Goal: Task Accomplishment & Management: Complete application form

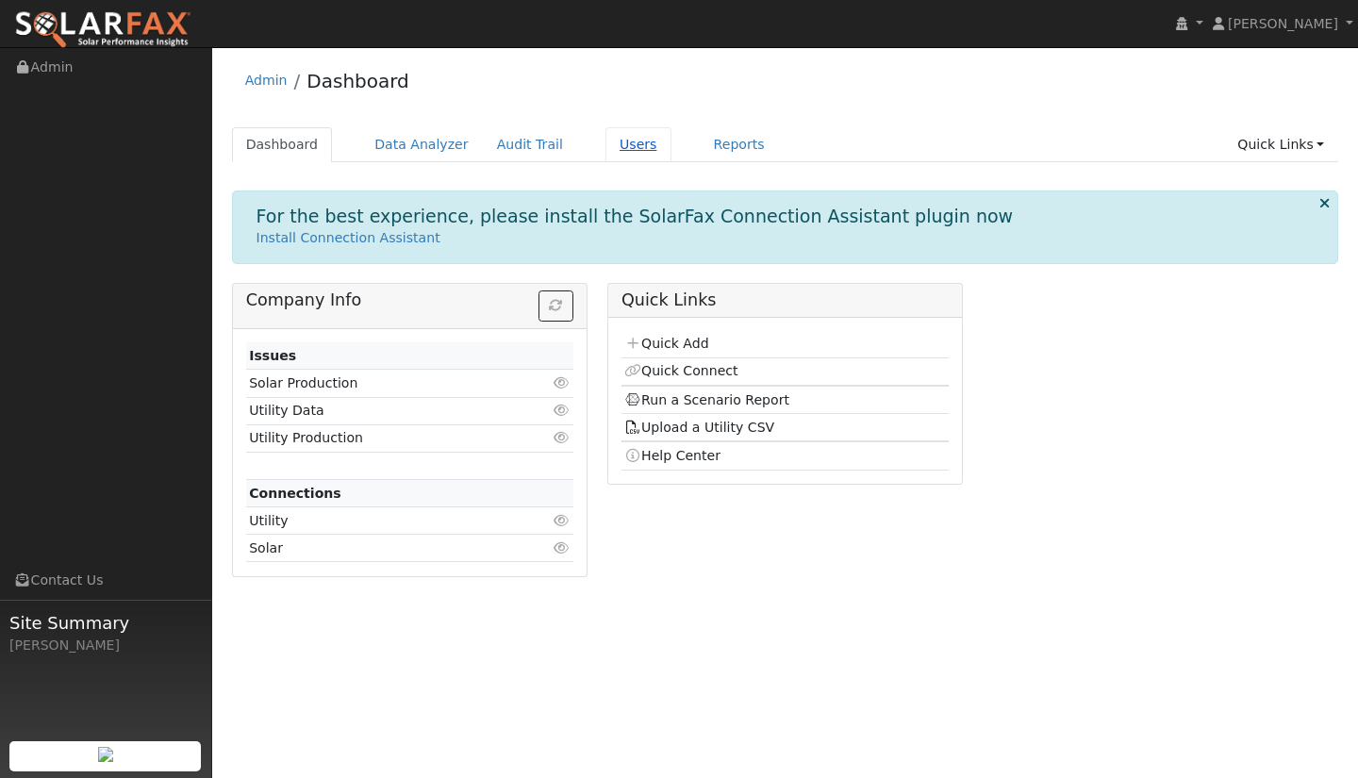
click at [619, 149] on link "Users" at bounding box center [638, 144] width 66 height 35
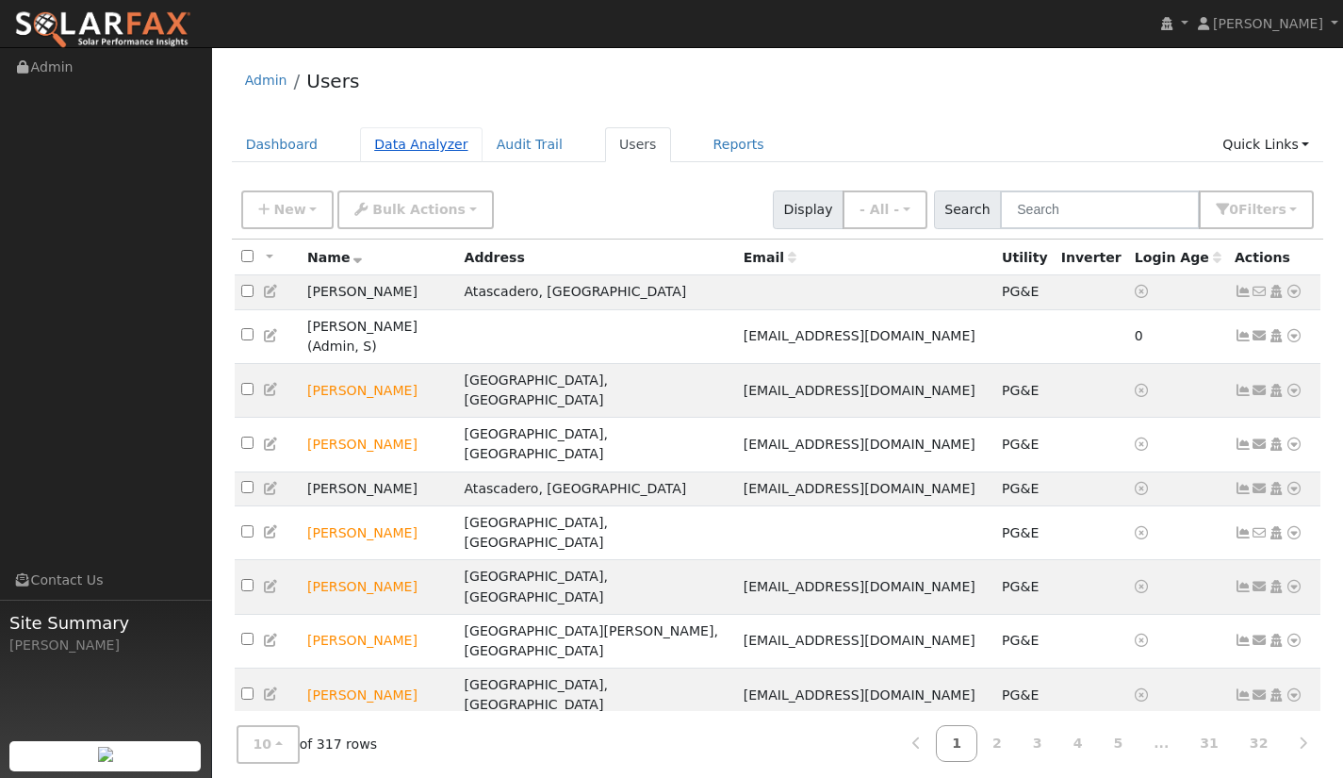
click at [418, 143] on link "Data Analyzer" at bounding box center [421, 144] width 123 height 35
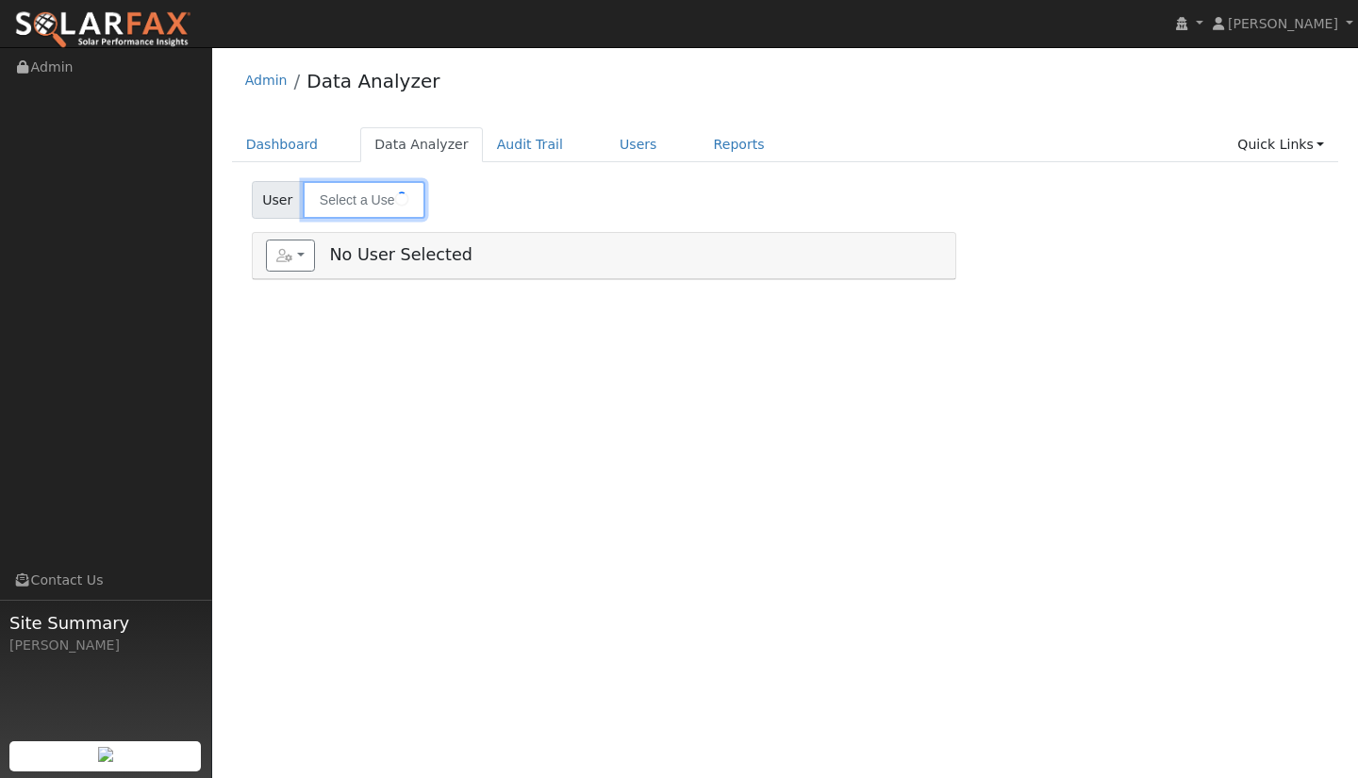
type input "Nicholas Aronsen"
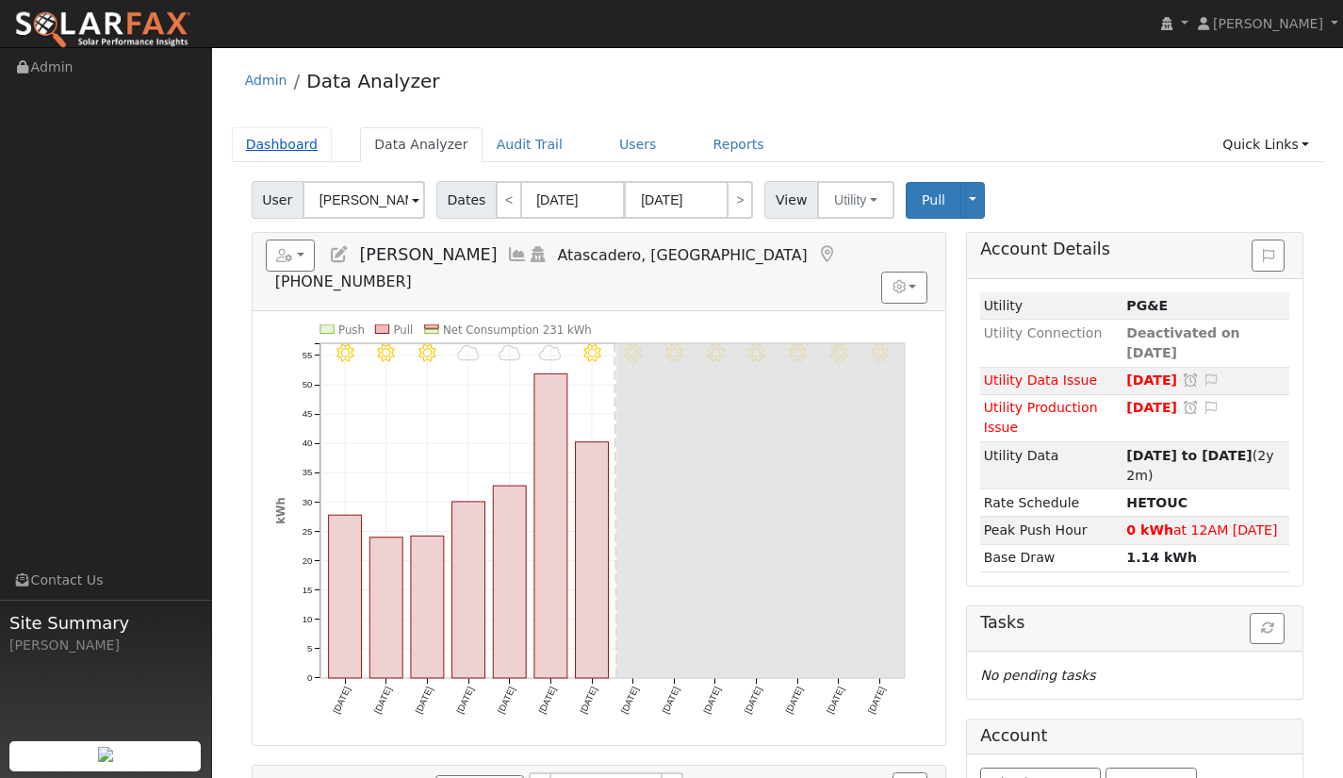
click at [294, 141] on link "Dashboard" at bounding box center [282, 144] width 101 height 35
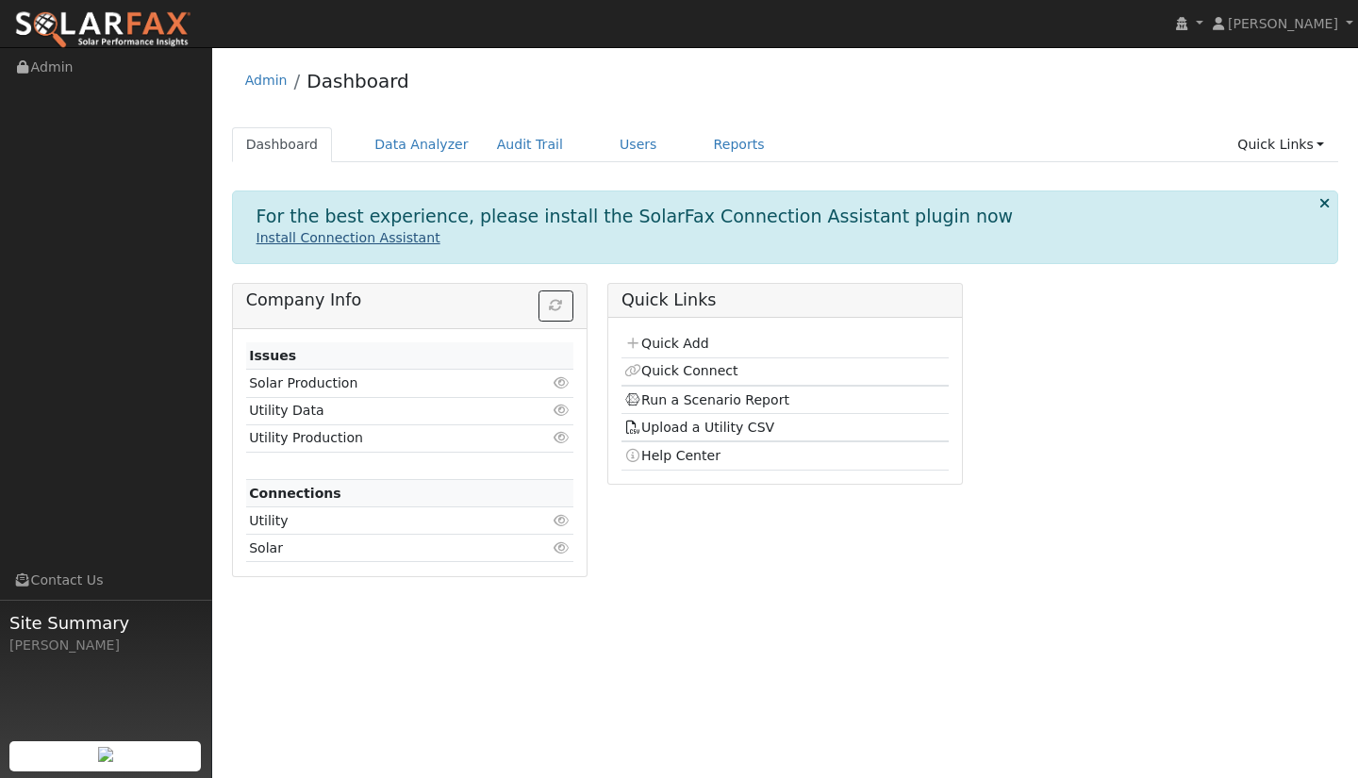
click at [359, 239] on link "Install Connection Assistant" at bounding box center [348, 237] width 184 height 15
click at [642, 339] on link "Quick Add" at bounding box center [666, 343] width 84 height 15
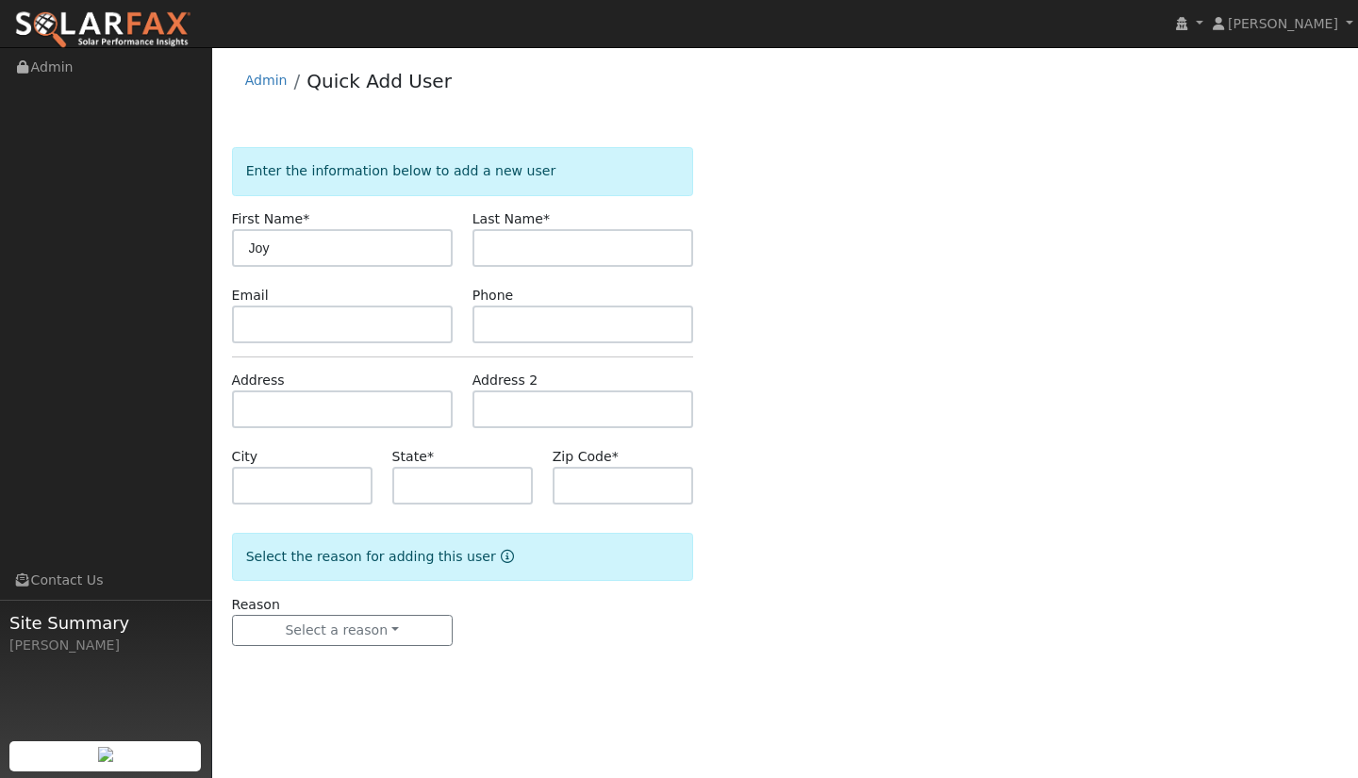
type input "Joy"
type input "[PERSON_NAME]"
paste input "[EMAIL_ADDRESS][DOMAIN_NAME]"
type input "[EMAIL_ADDRESS][DOMAIN_NAME]"
click at [605, 325] on input "text" at bounding box center [582, 324] width 221 height 38
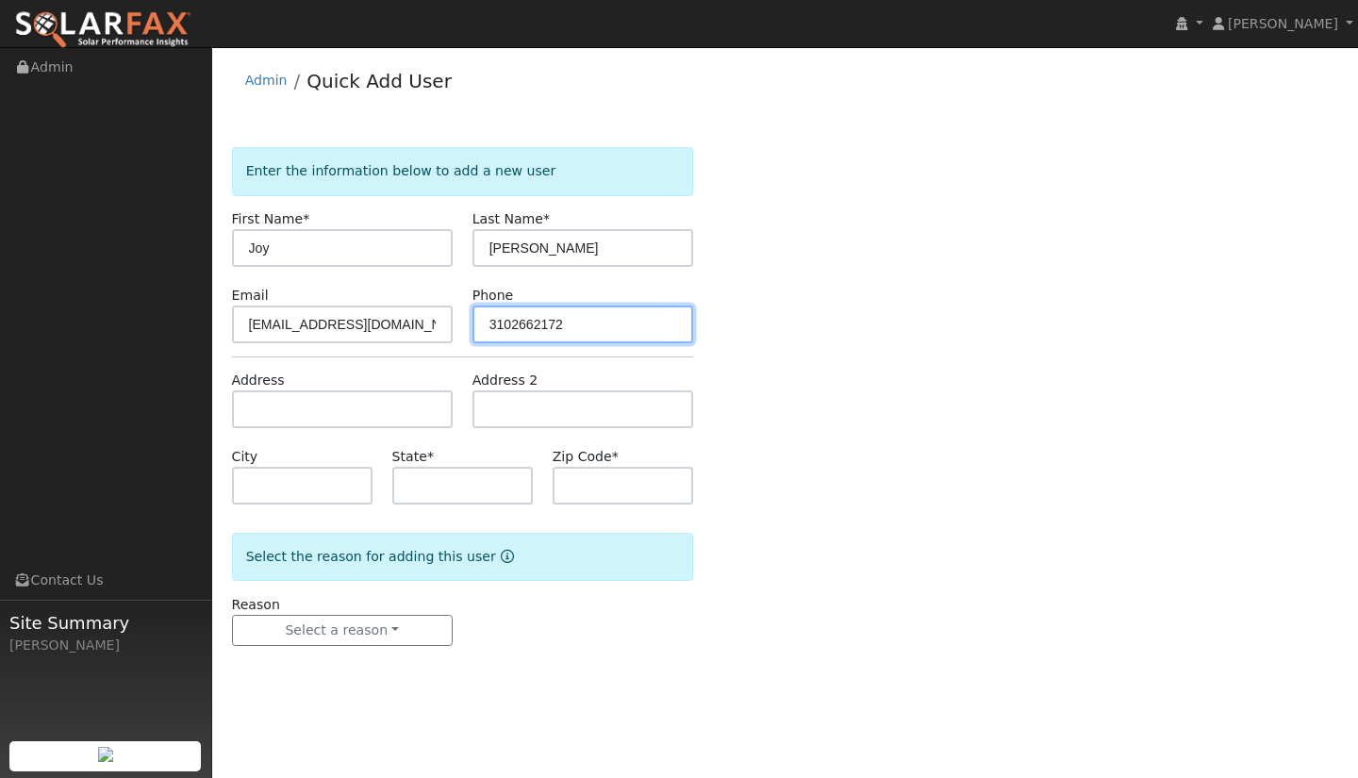
type input "3102662172"
click at [303, 410] on input "text" at bounding box center [342, 409] width 221 height 38
click at [455, 489] on input "text" at bounding box center [462, 486] width 140 height 38
type input "V"
type input "CA"
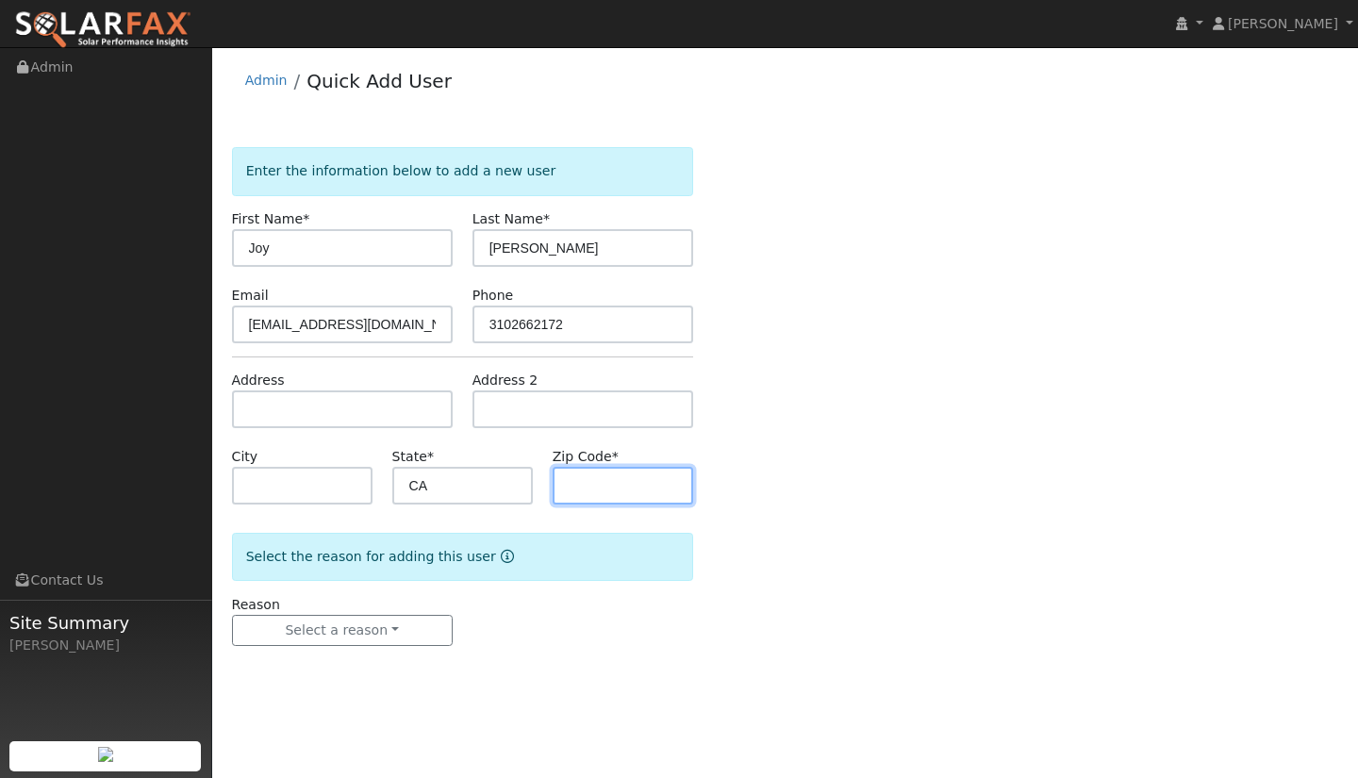
click at [657, 482] on input "text" at bounding box center [622, 486] width 140 height 38
type input "93445"
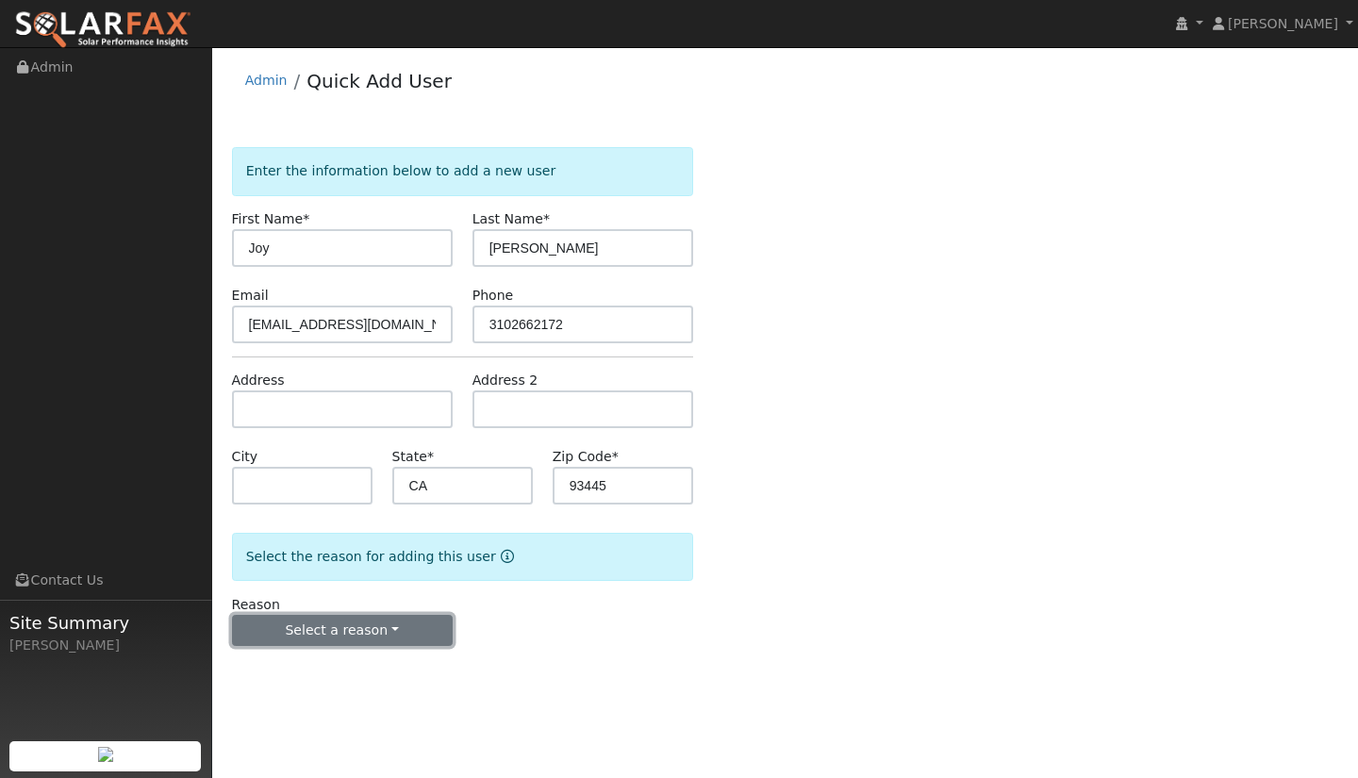
click at [386, 621] on button "Select a reason" at bounding box center [342, 631] width 221 height 32
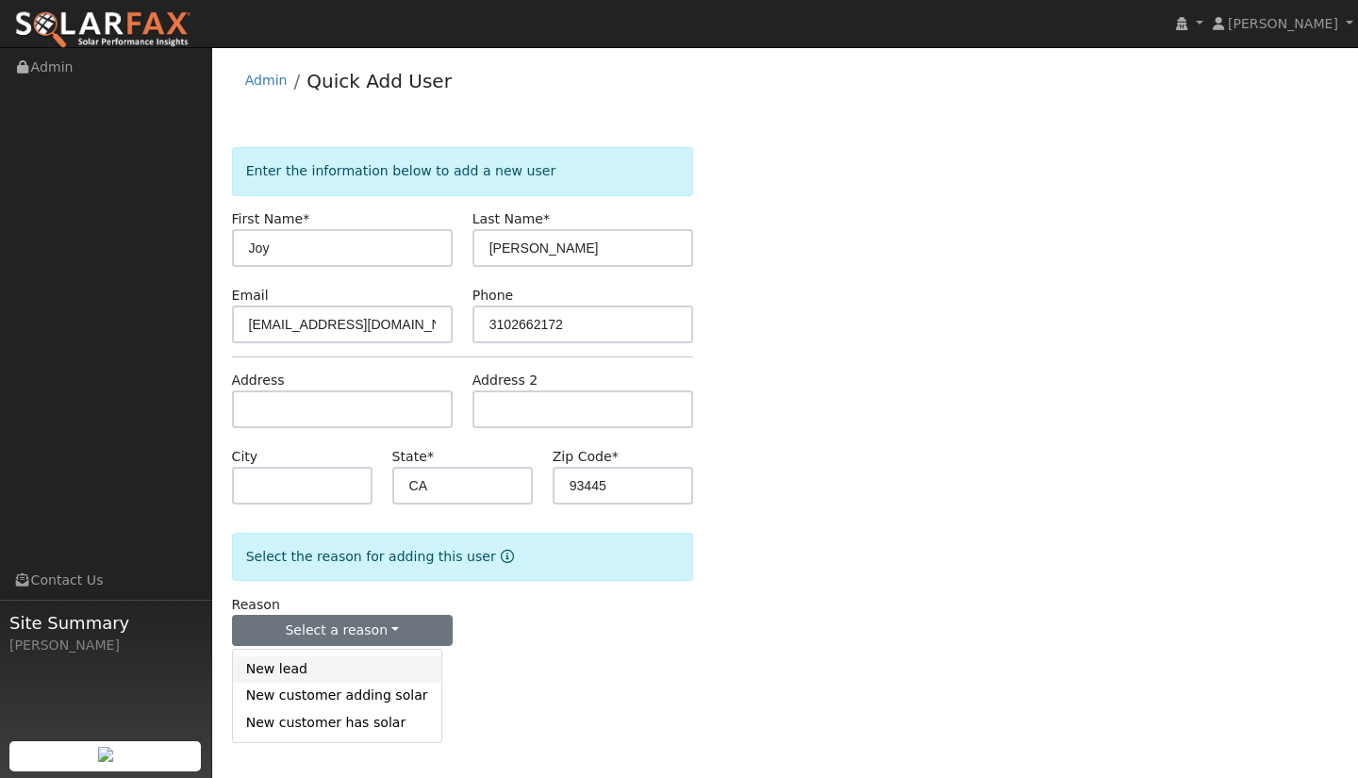
click at [362, 671] on link "New lead" at bounding box center [337, 669] width 208 height 26
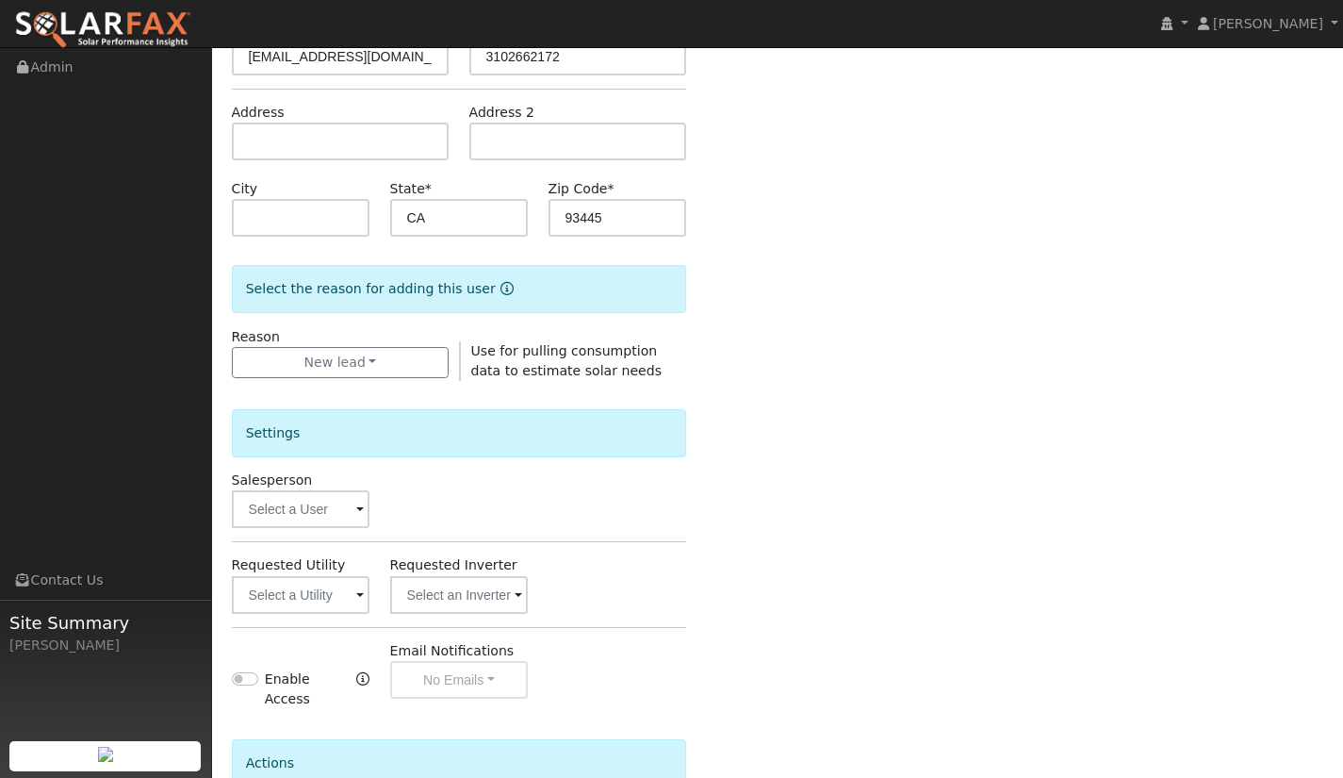
scroll to position [283, 0]
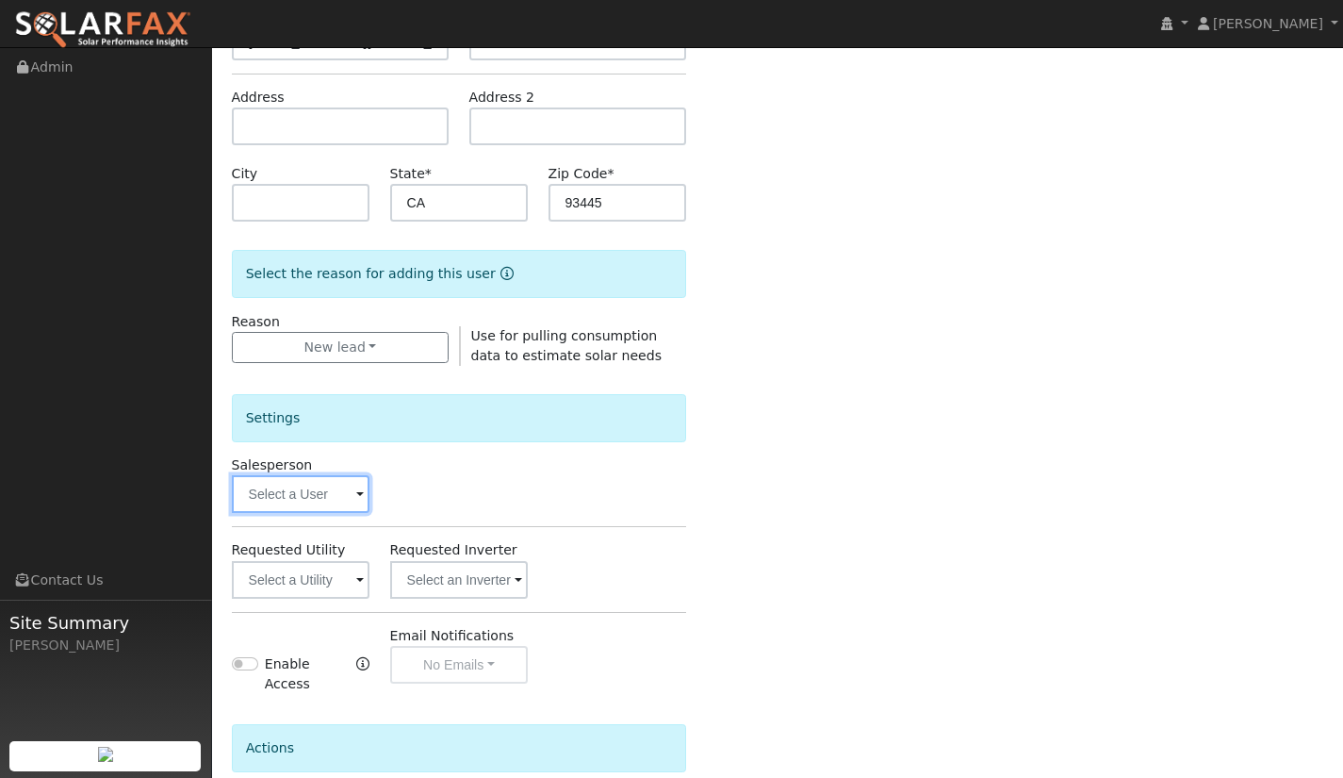
click at [342, 487] on input "text" at bounding box center [301, 494] width 139 height 38
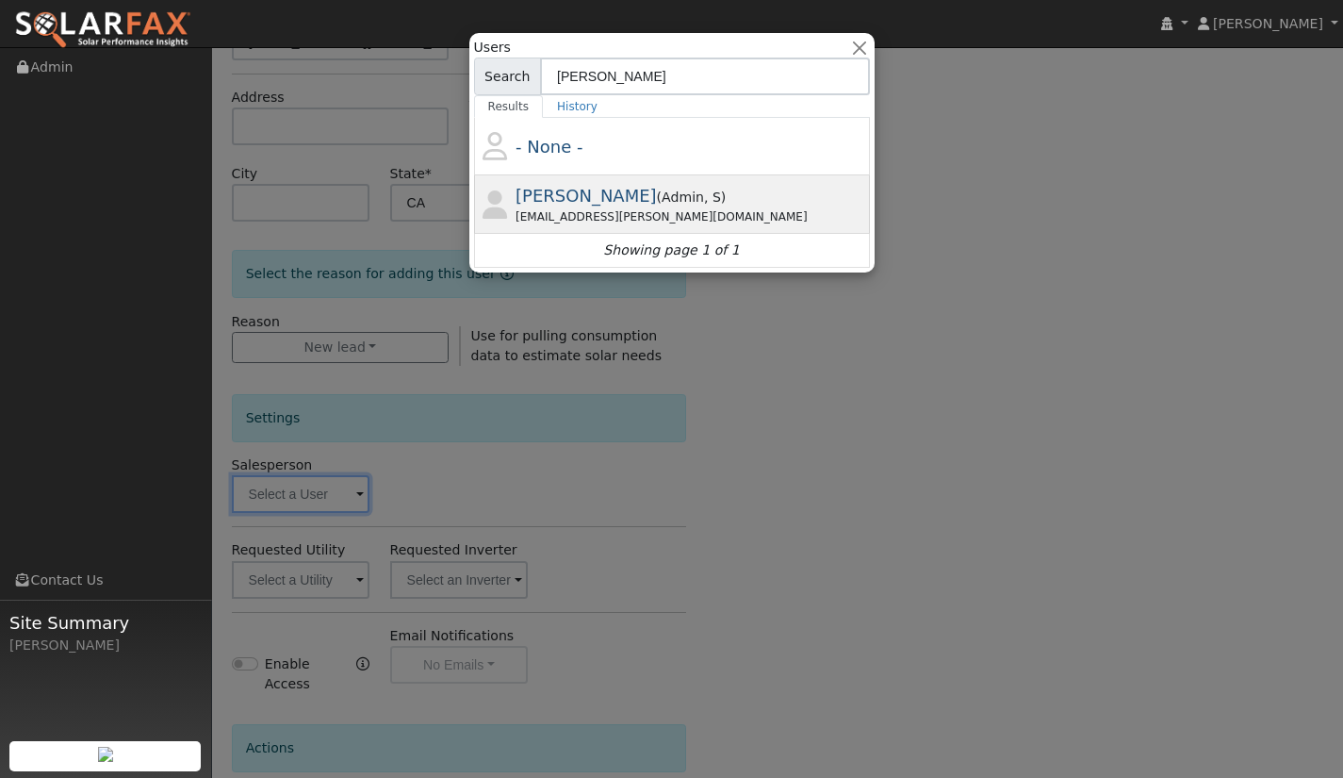
type input "Kristian"
click at [579, 221] on div "m.kristian.emrich@gmail.com" at bounding box center [691, 216] width 350 height 17
type input "[PERSON_NAME]"
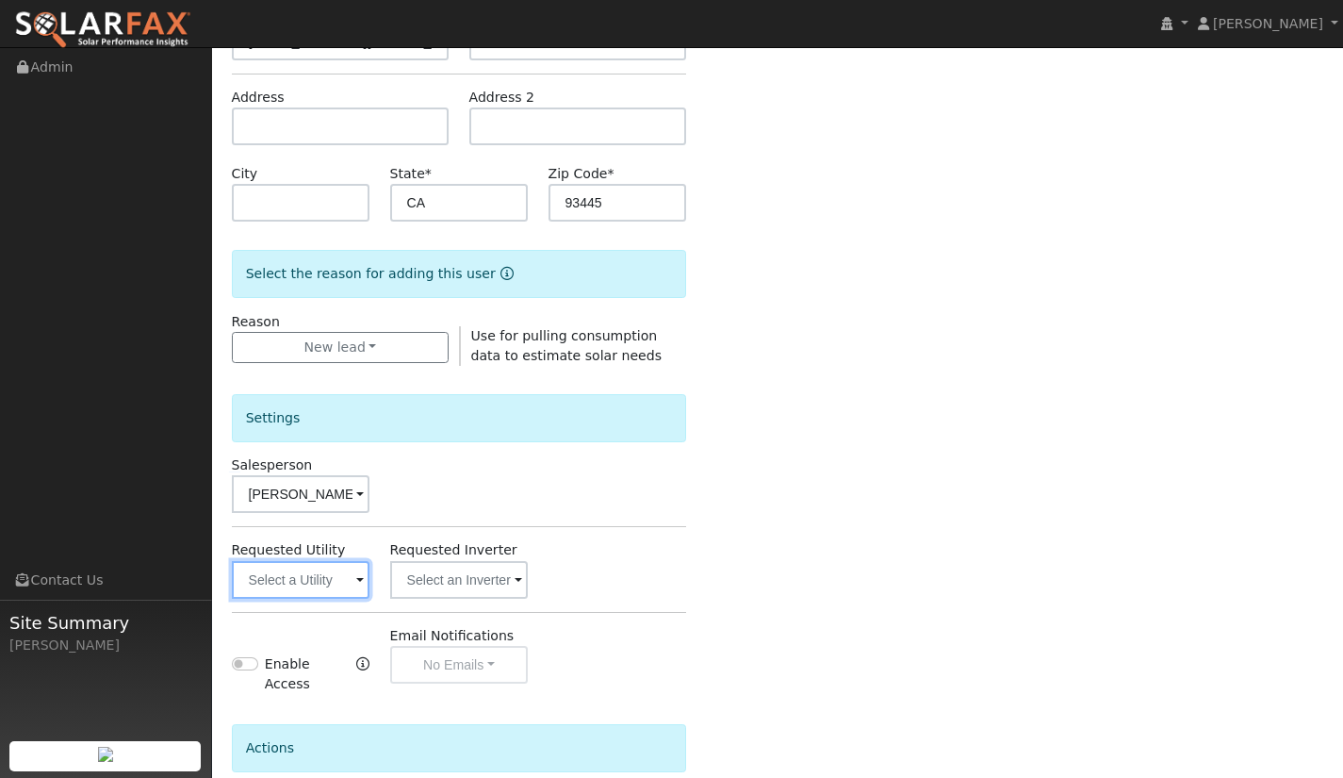
click at [341, 587] on input "text" at bounding box center [301, 580] width 139 height 38
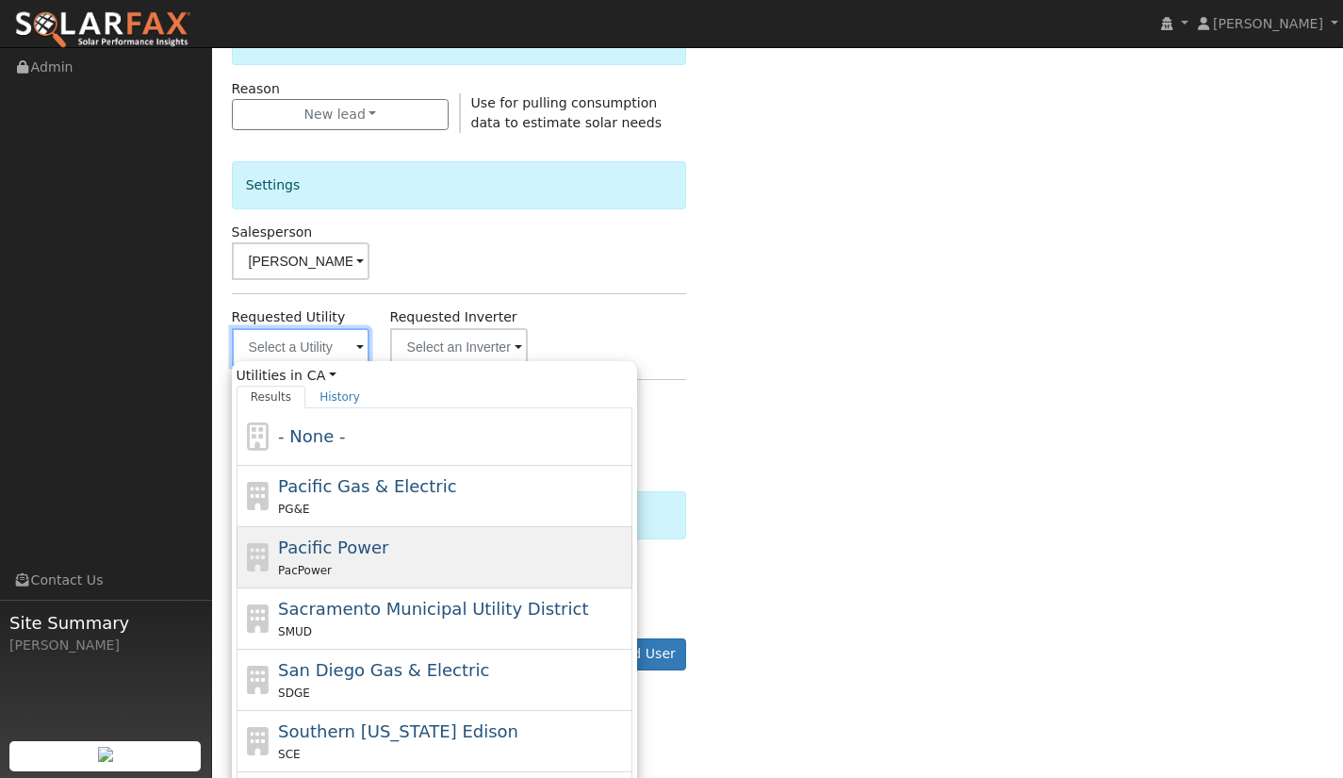
scroll to position [549, 0]
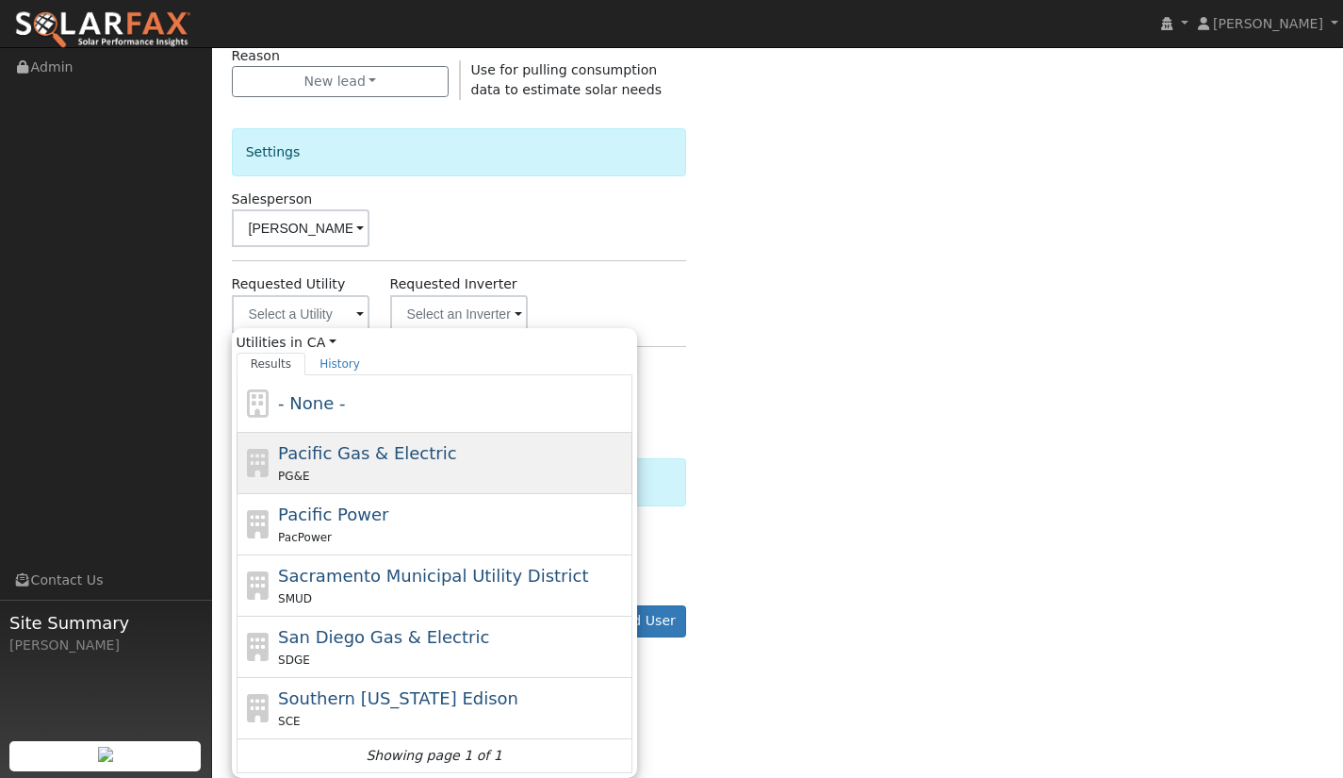
click at [342, 467] on div "PG&E" at bounding box center [453, 476] width 350 height 20
type input "Pacific Gas & Electric"
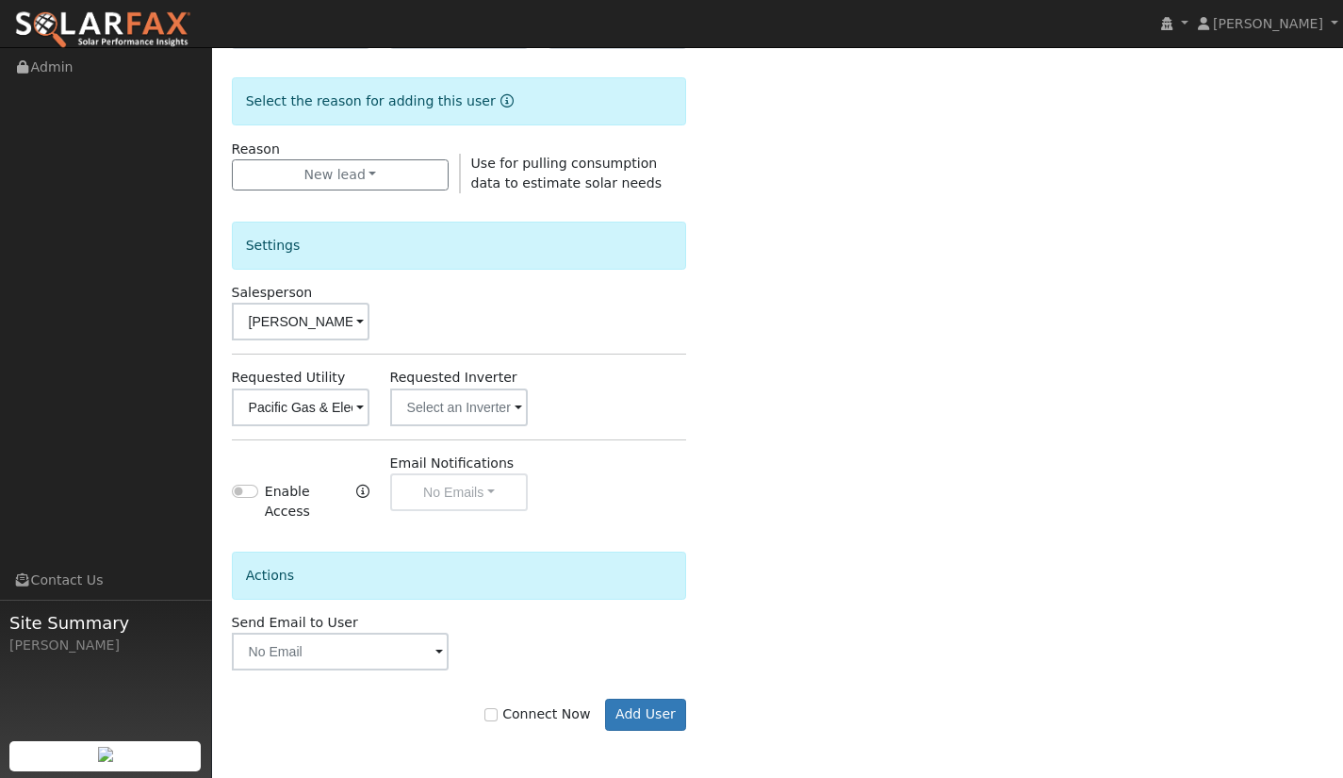
scroll to position [443, 0]
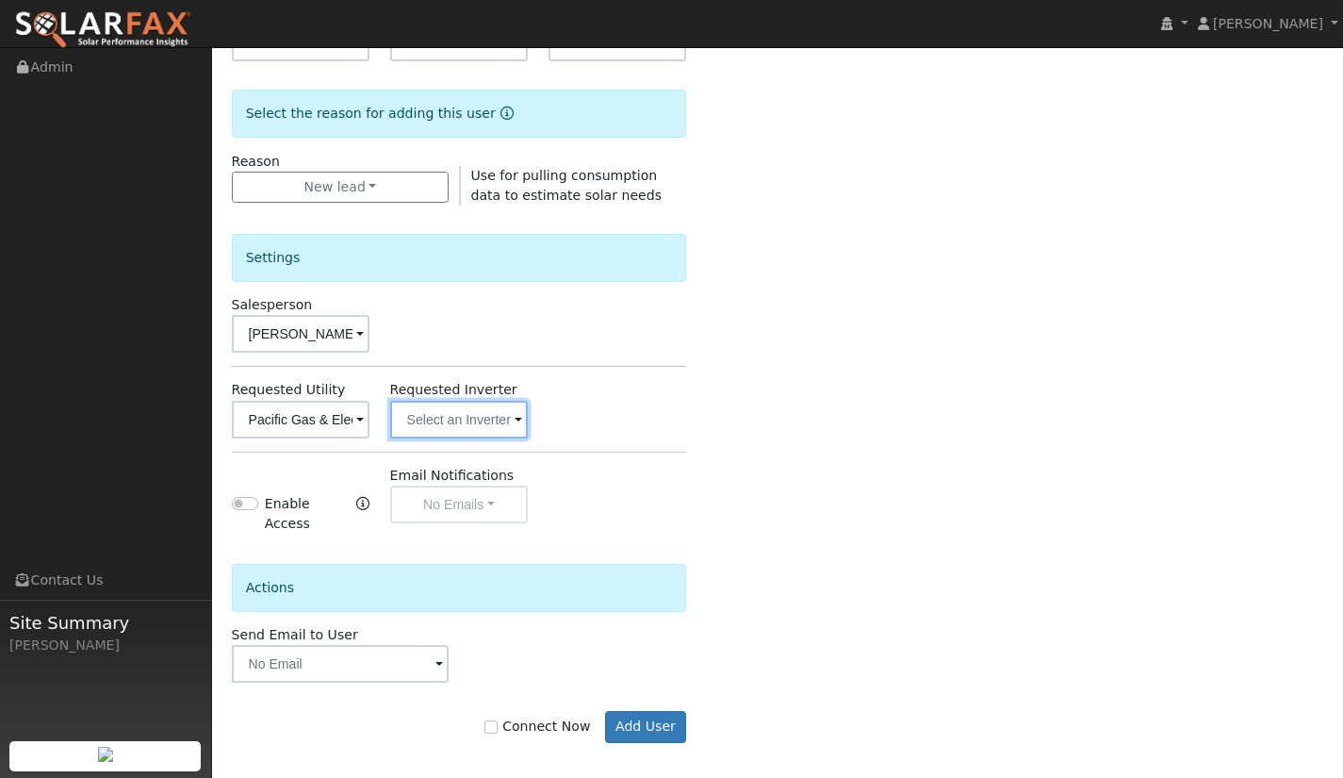
click at [513, 419] on input "text" at bounding box center [459, 420] width 139 height 38
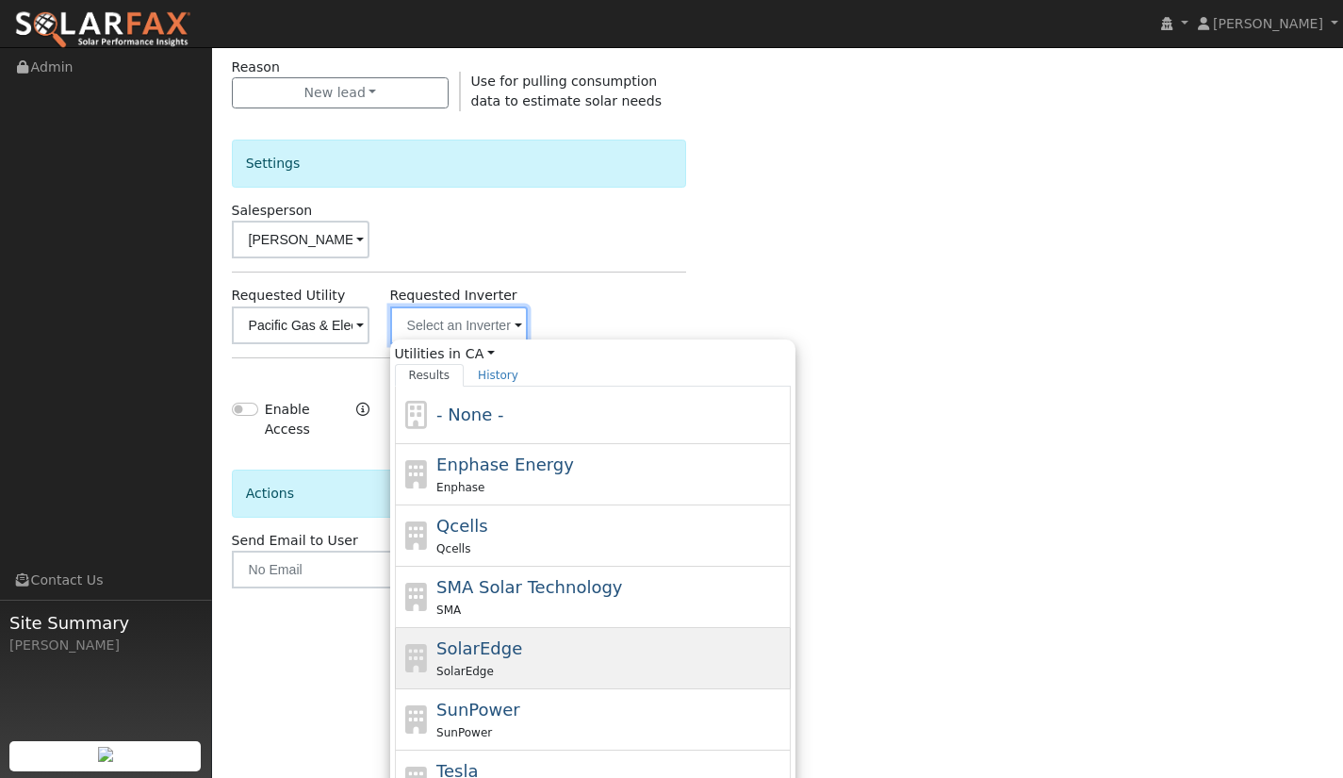
scroll to position [610, 0]
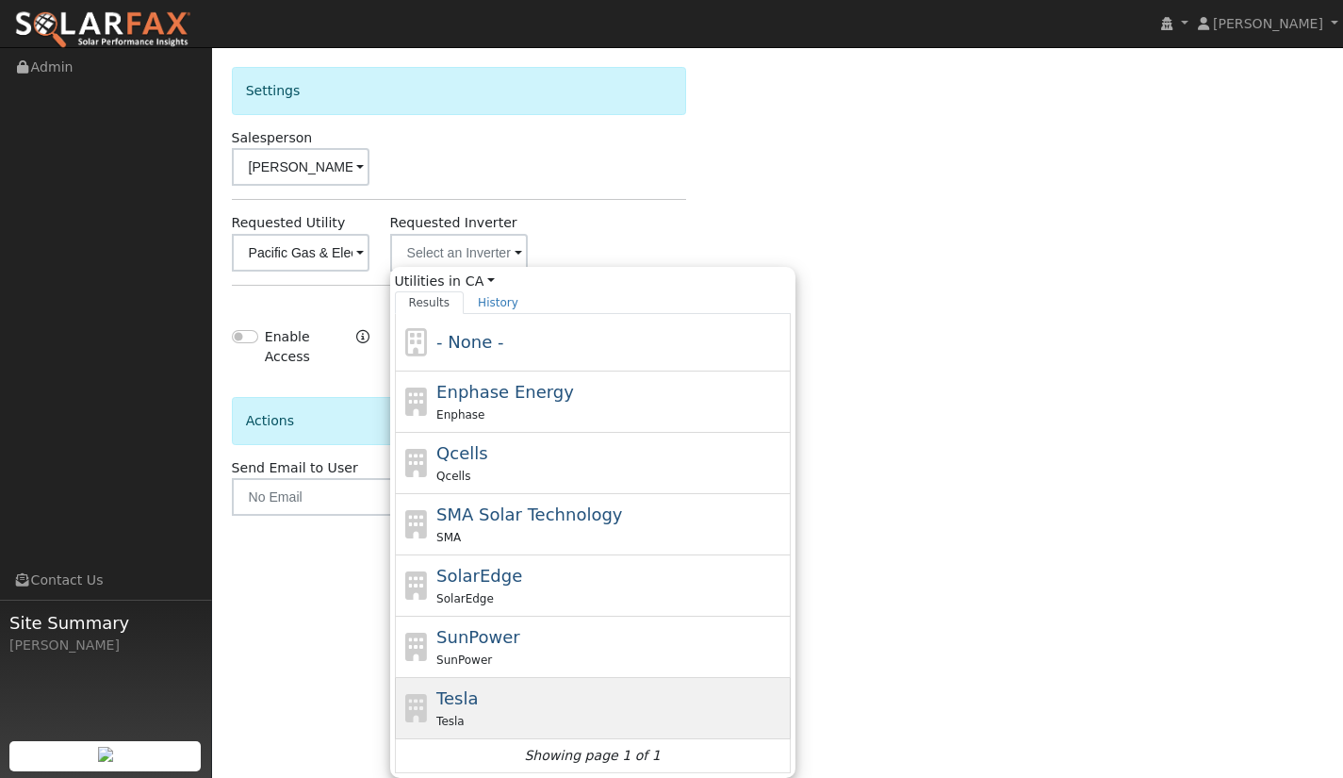
click at [517, 688] on div "Tesla Tesla" at bounding box center [612, 707] width 350 height 45
type input "Tesla"
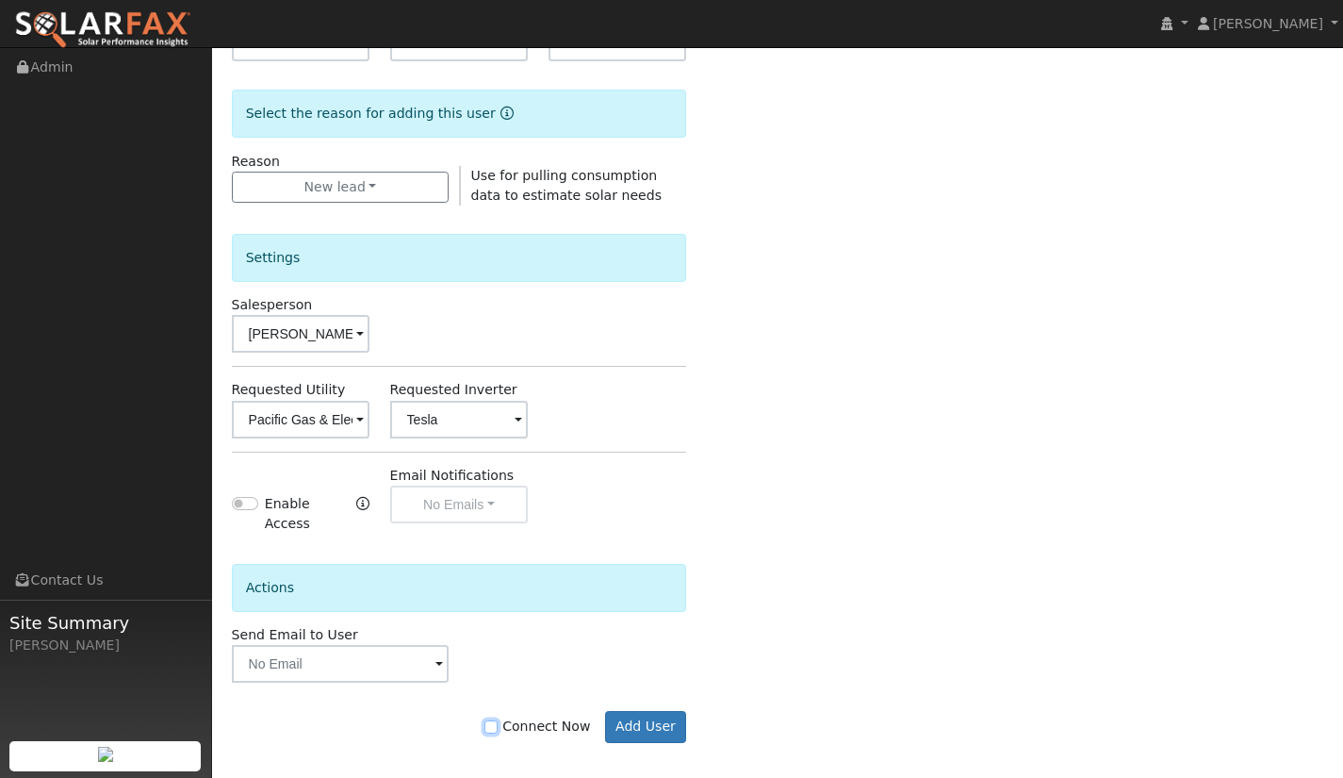
click at [498, 720] on input "Connect Now" at bounding box center [491, 726] width 13 height 13
checkbox input "true"
click at [632, 721] on button "Add User" at bounding box center [646, 727] width 82 height 32
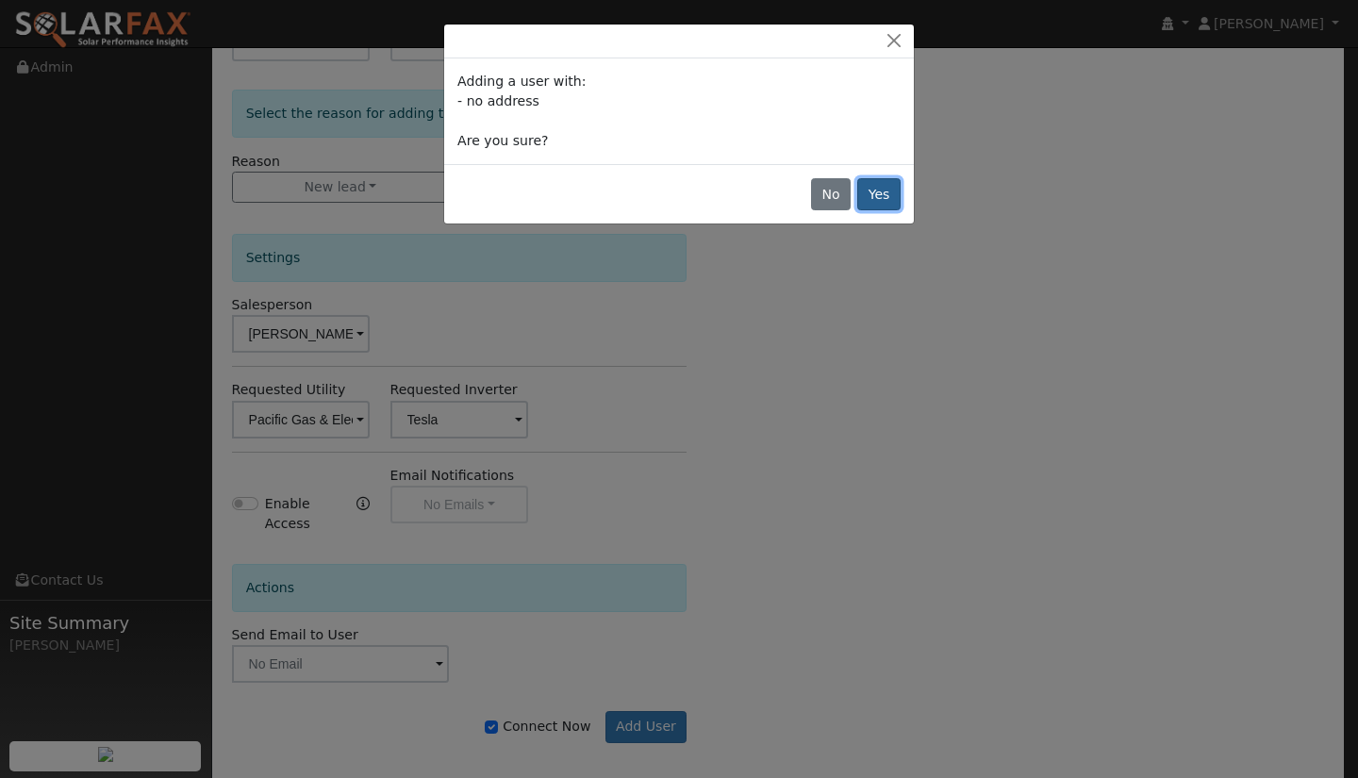
click at [889, 187] on button "Yes" at bounding box center [878, 194] width 43 height 32
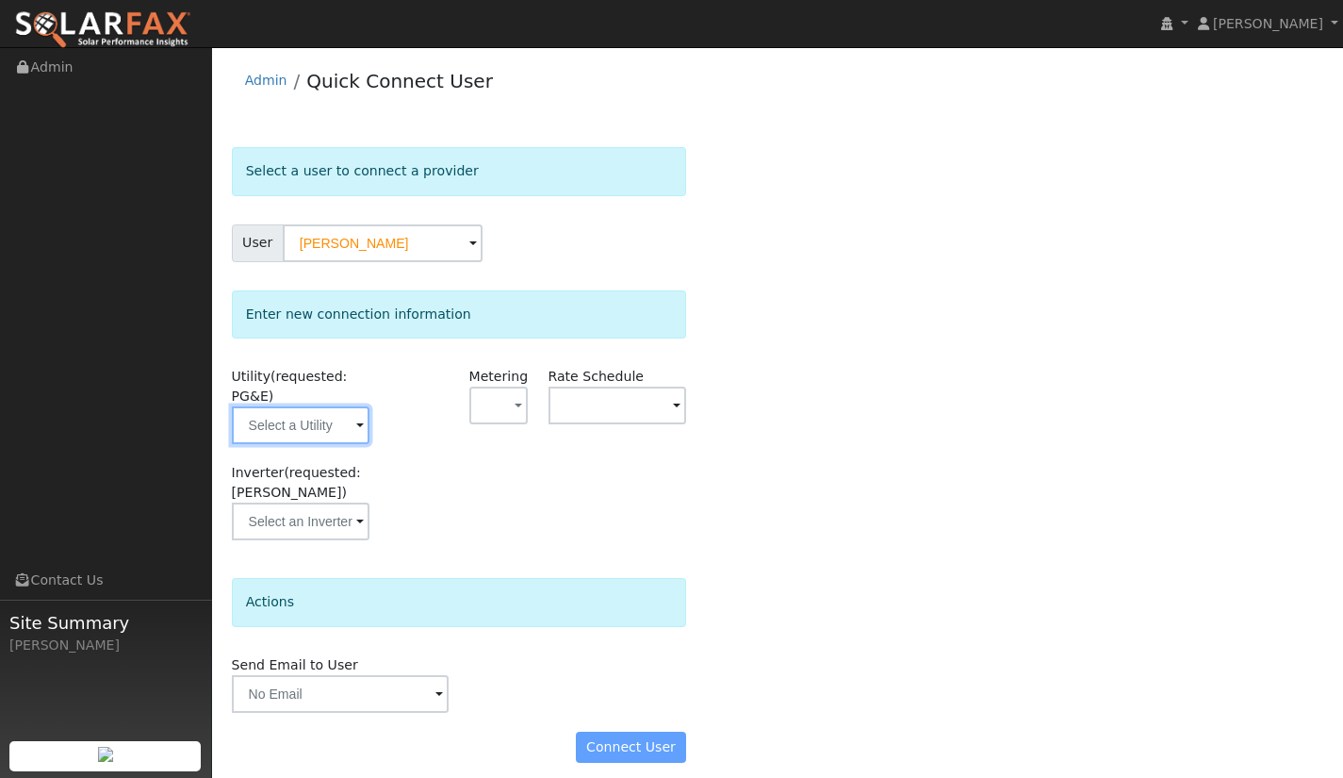
click at [346, 425] on input "text" at bounding box center [301, 425] width 139 height 38
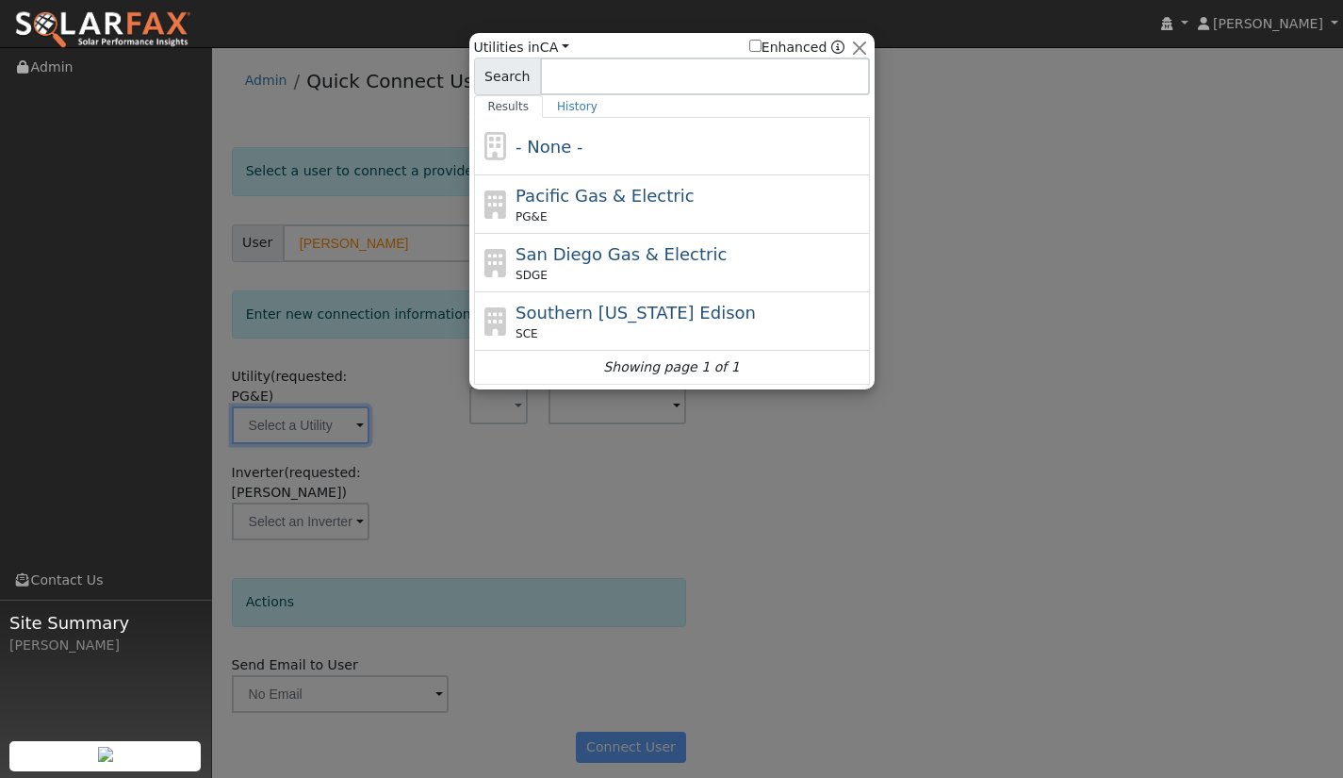
click at [454, 454] on div at bounding box center [671, 389] width 1343 height 778
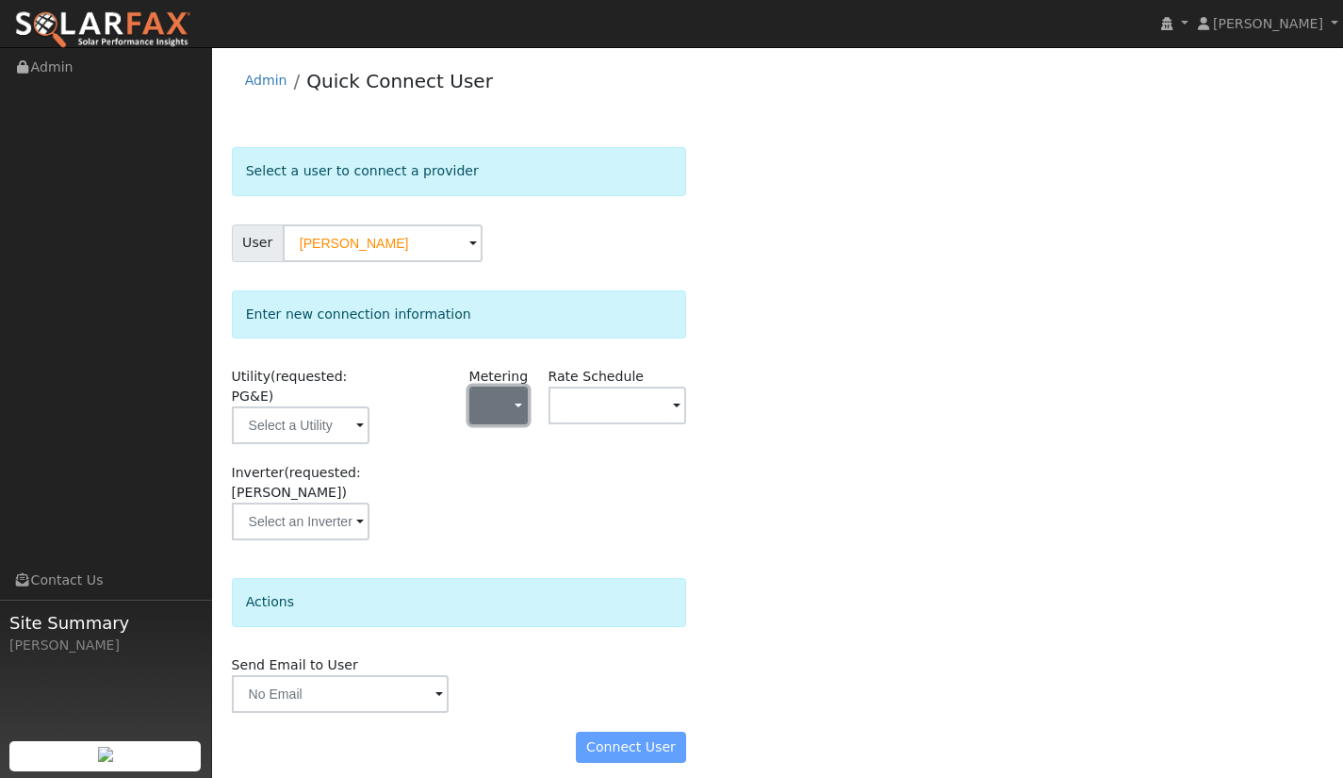
click at [521, 414] on span "button" at bounding box center [519, 407] width 8 height 20
click at [514, 498] on link "NBT" at bounding box center [535, 500] width 131 height 26
click at [645, 413] on input "text" at bounding box center [618, 406] width 139 height 38
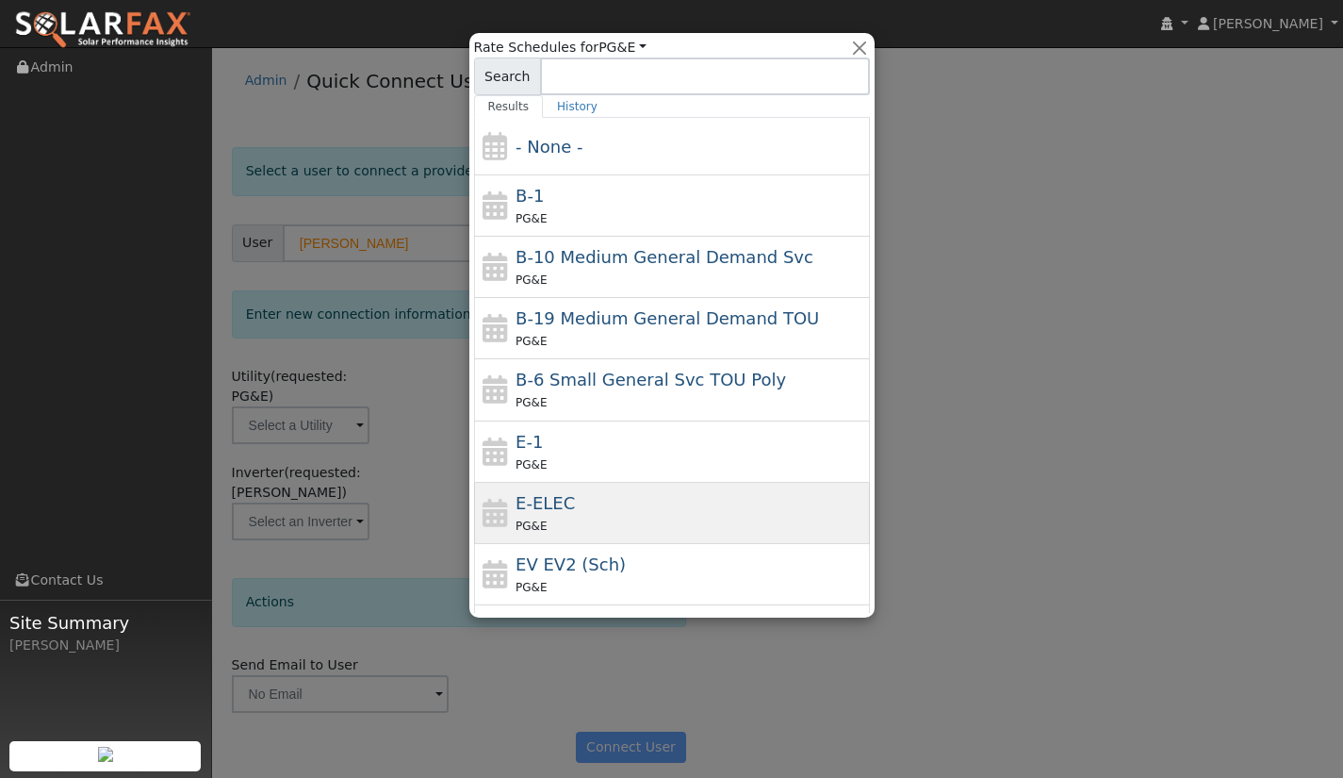
click at [623, 519] on div "PG&E" at bounding box center [691, 526] width 350 height 20
type input "E-ELEC"
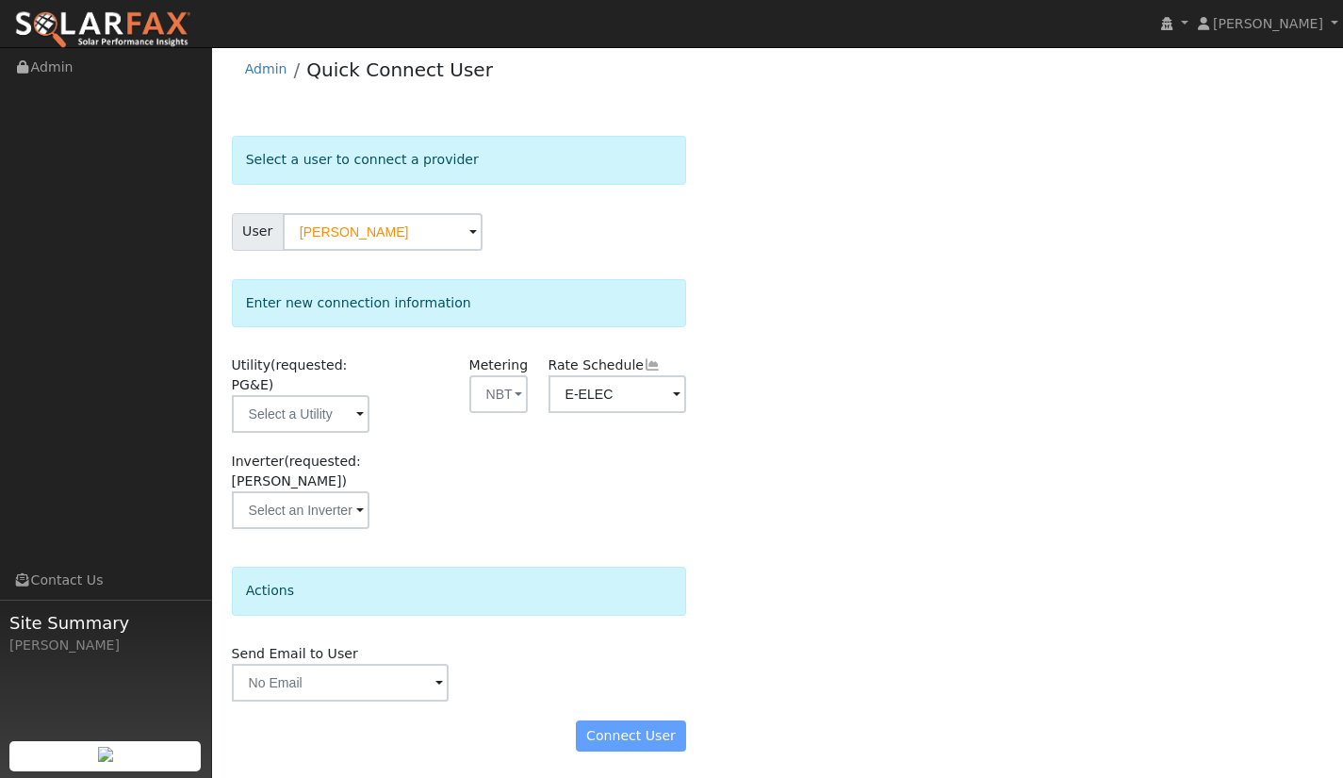
scroll to position [13, 0]
click at [636, 738] on div "Connect User" at bounding box center [459, 734] width 475 height 32
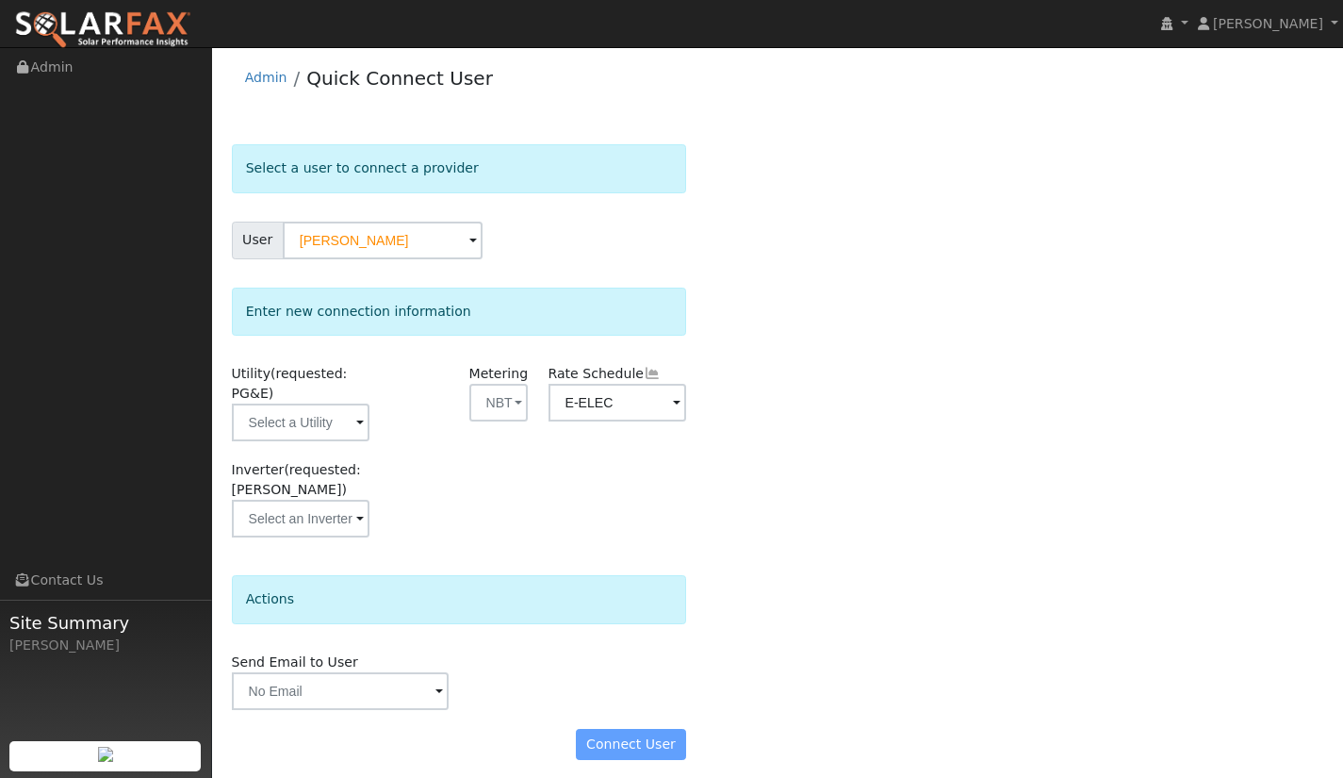
scroll to position [0, 0]
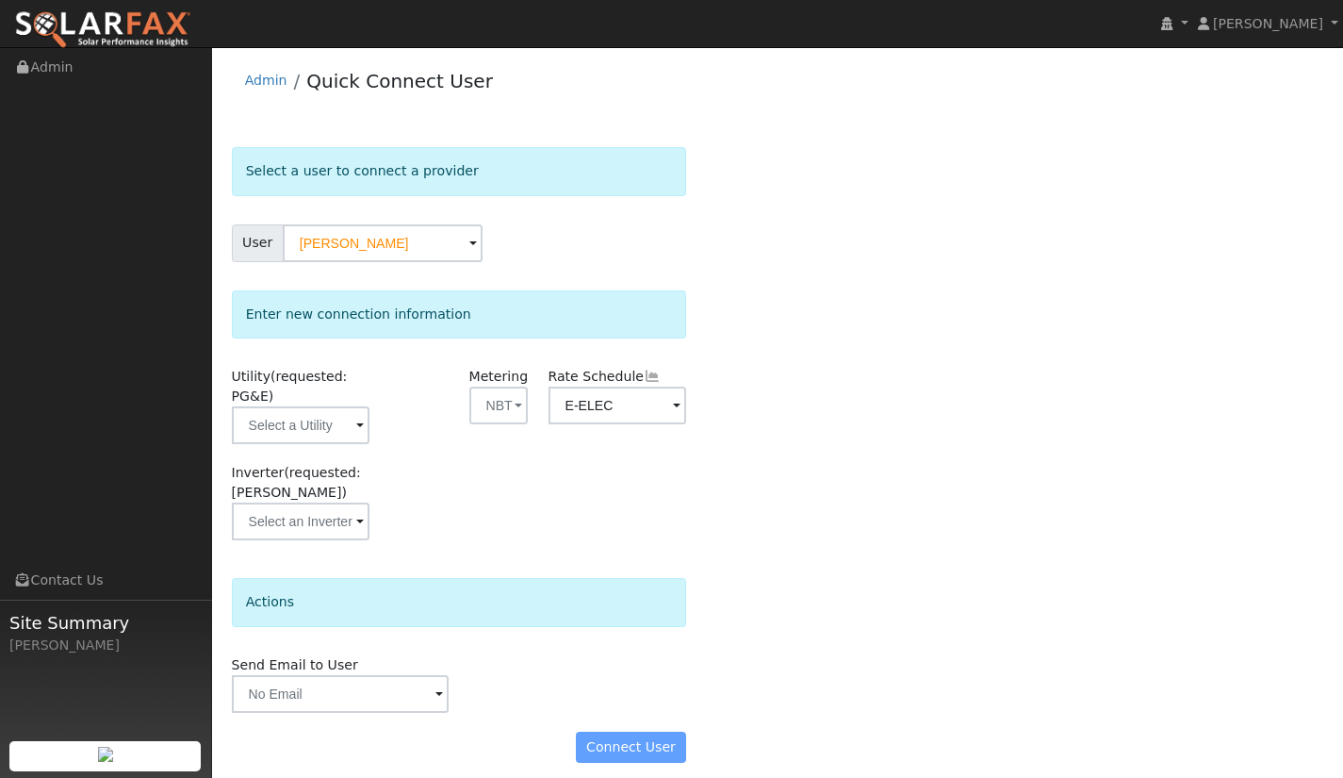
click at [627, 747] on div "Connect User" at bounding box center [459, 748] width 475 height 32
click at [346, 435] on input "text" at bounding box center [301, 425] width 139 height 38
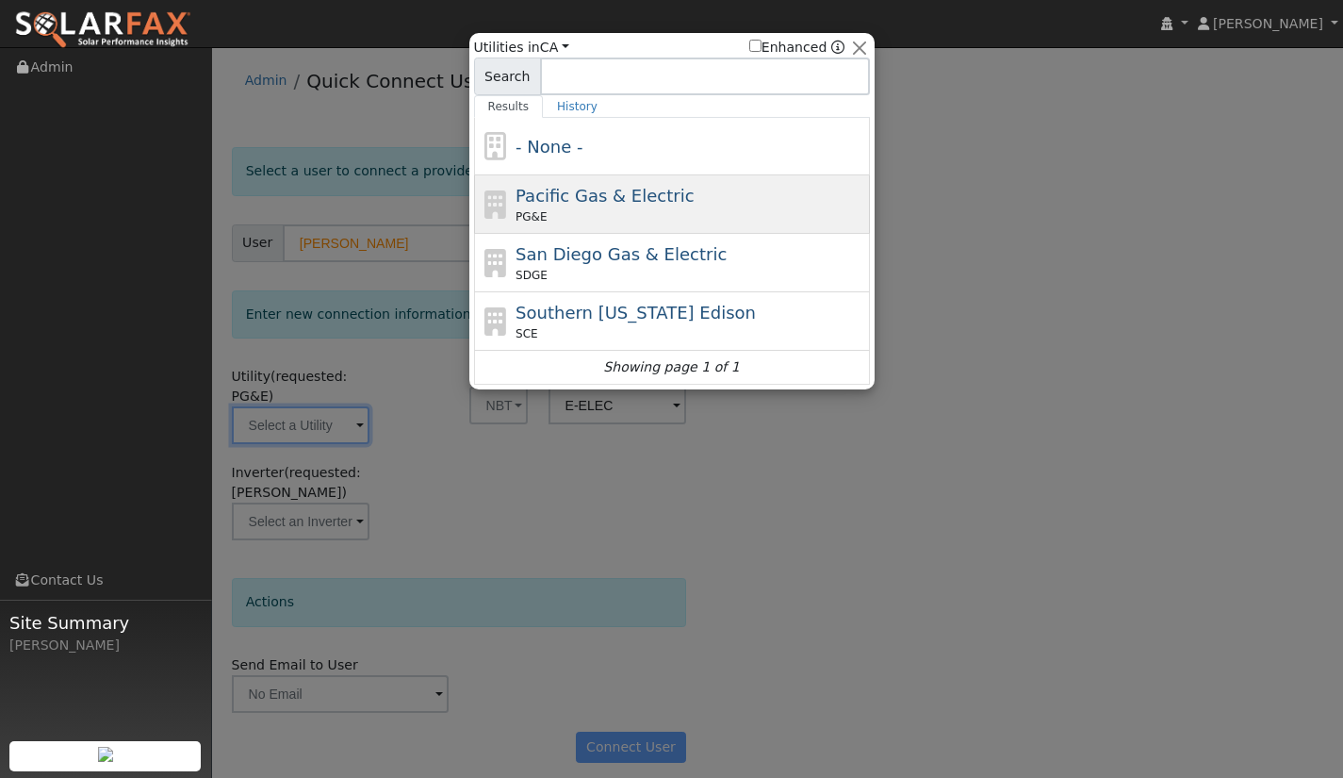
click at [553, 202] on span "Pacific Gas & Electric" at bounding box center [605, 196] width 178 height 20
type input "PG&E"
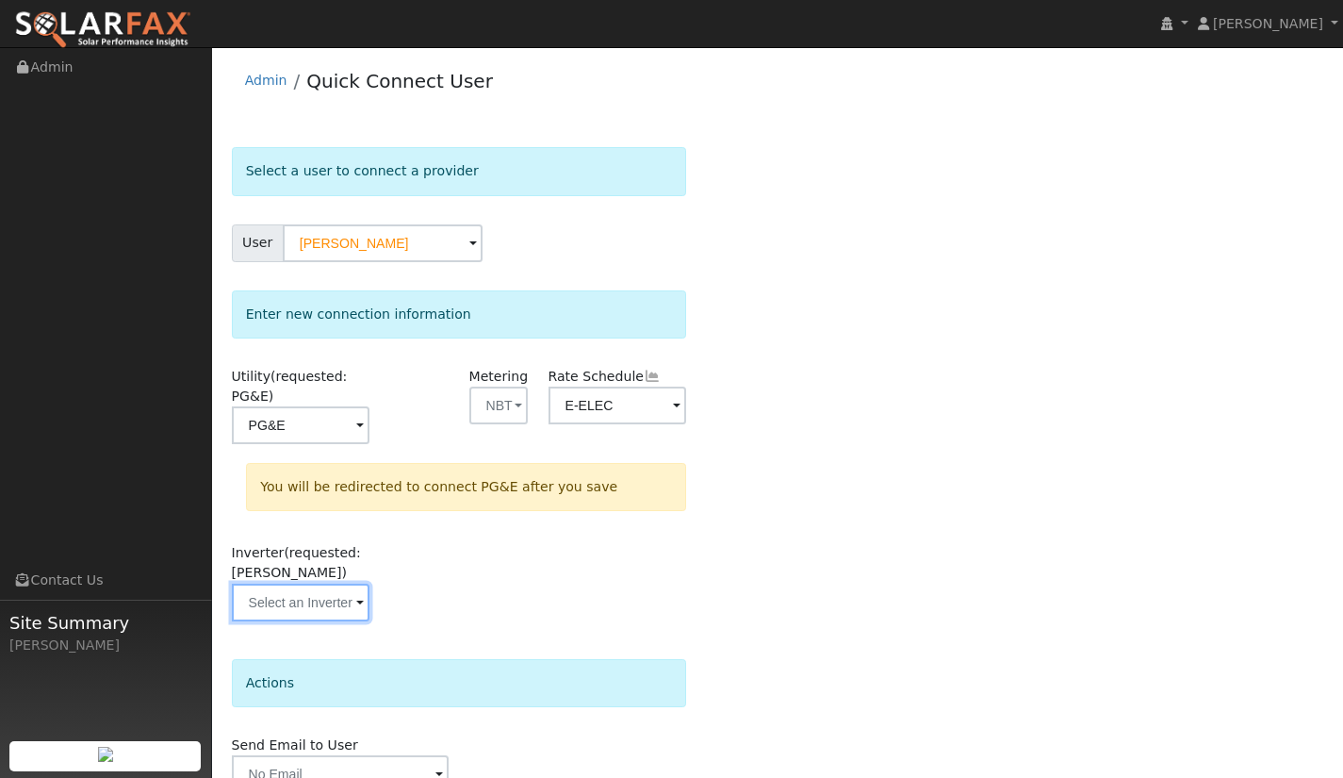
click at [330, 602] on input "text" at bounding box center [301, 603] width 139 height 38
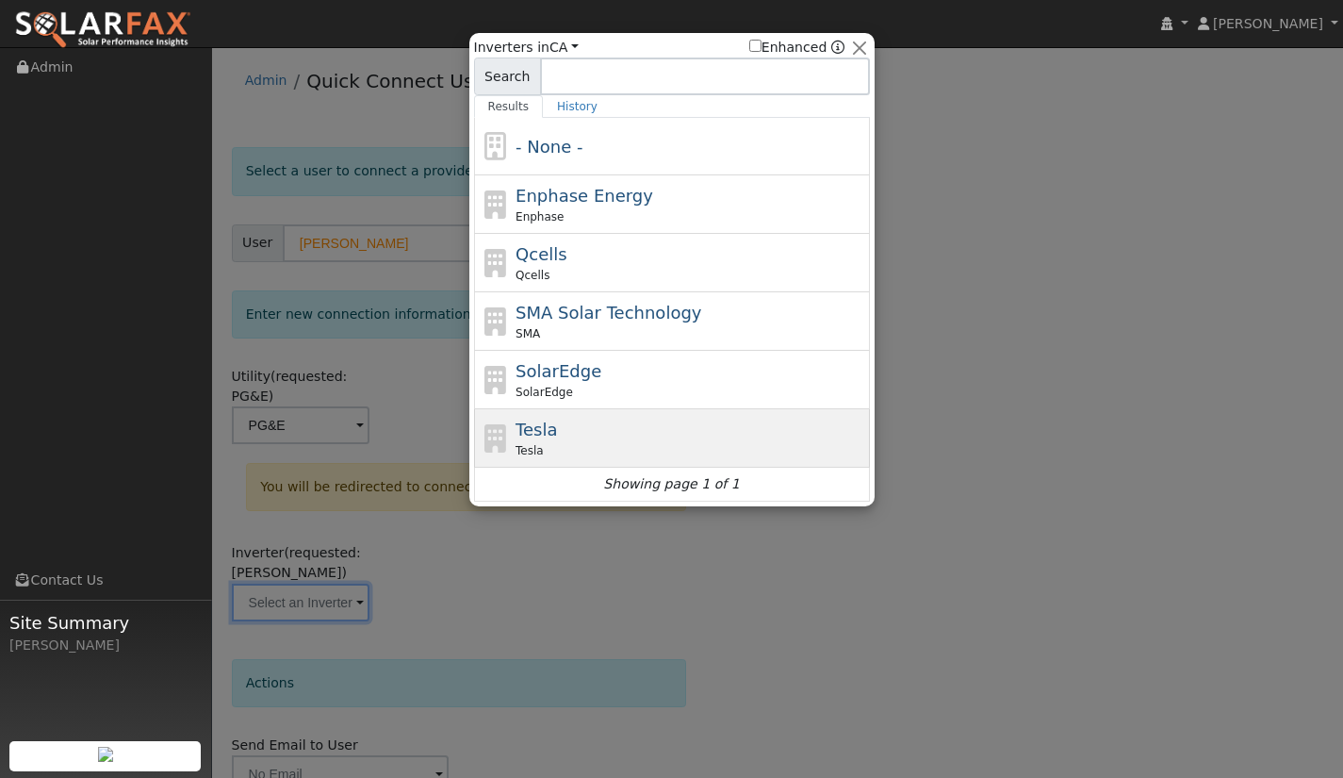
click at [555, 434] on div "Tesla Tesla" at bounding box center [691, 438] width 350 height 42
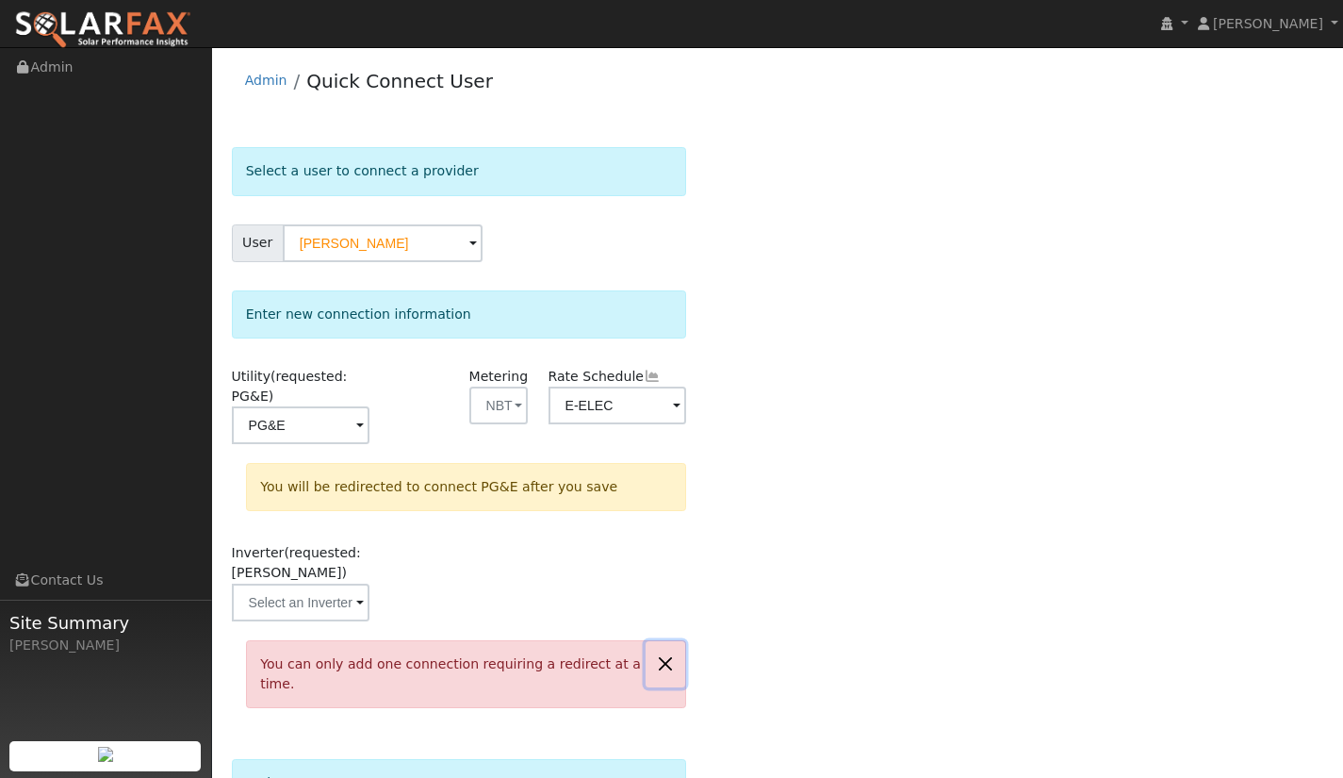
click at [662, 666] on button "button" at bounding box center [666, 664] width 40 height 46
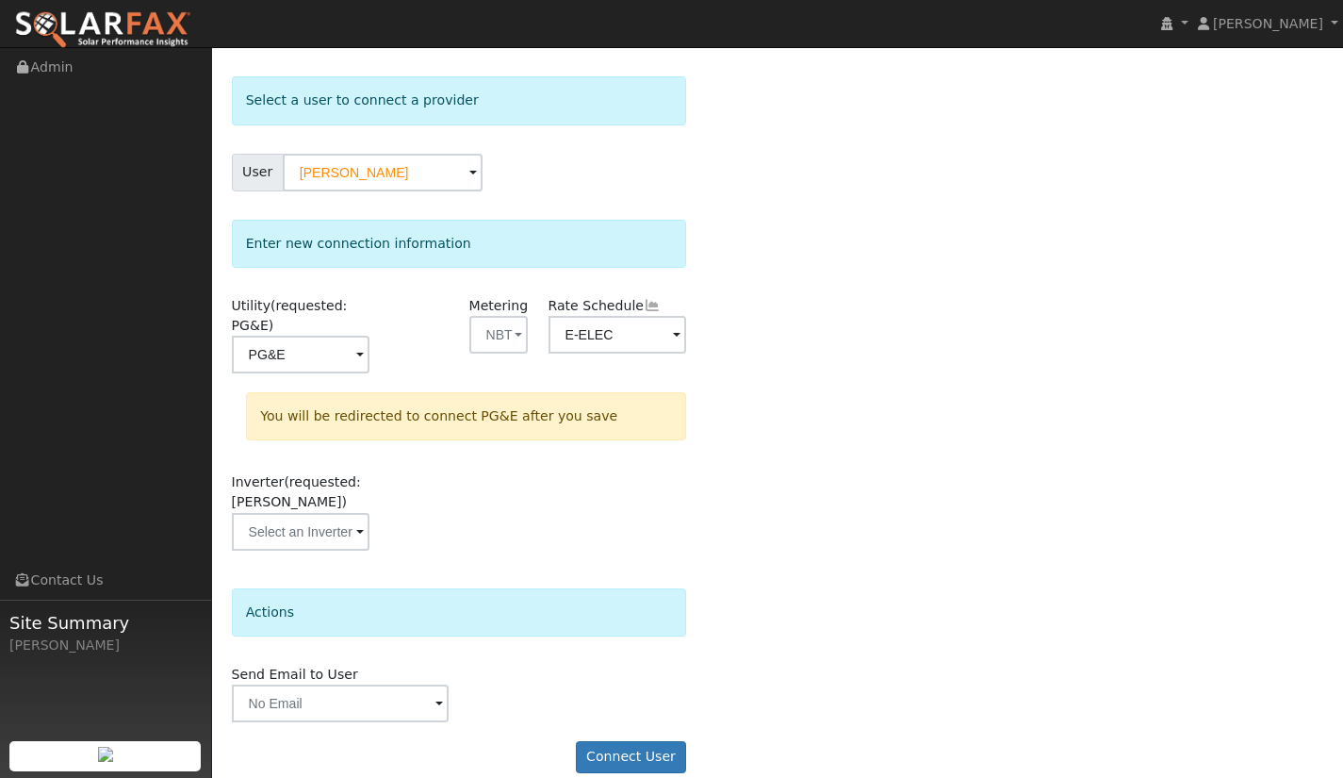
scroll to position [93, 0]
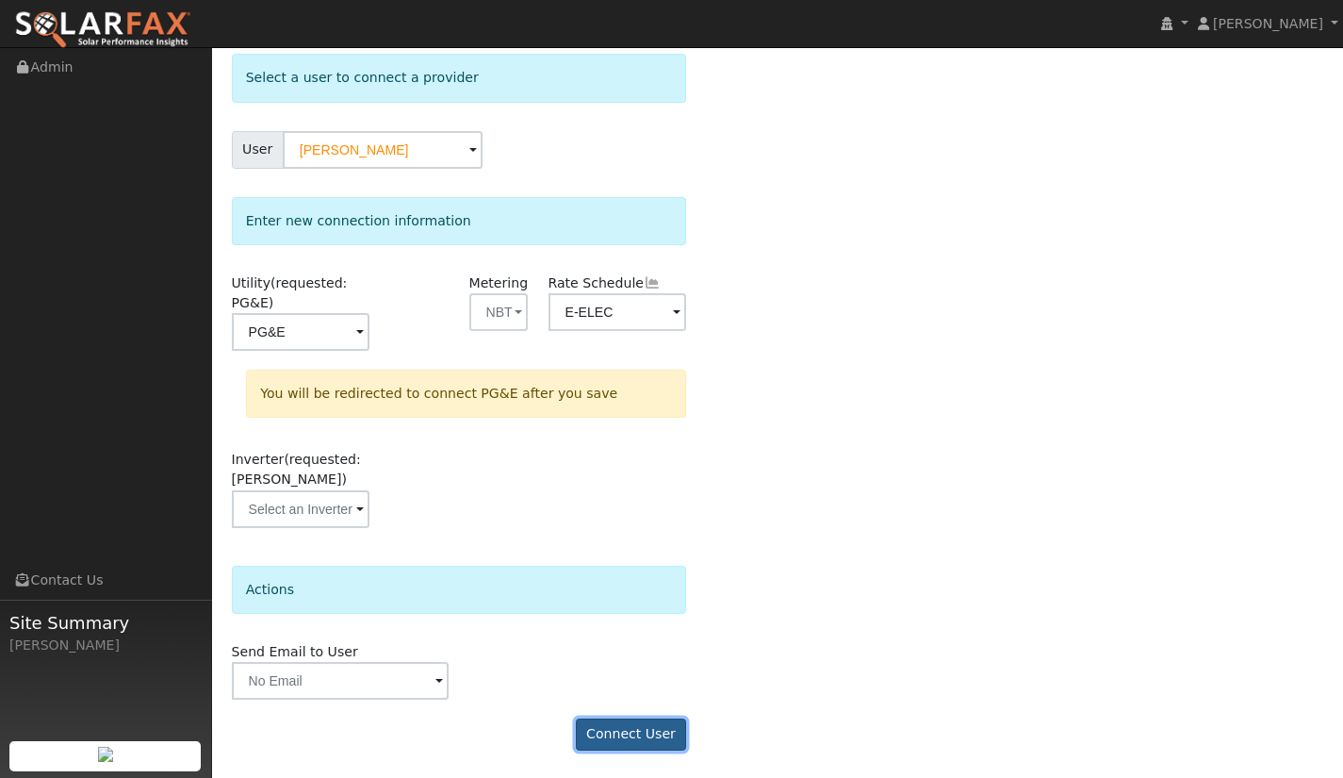
click at [651, 734] on button "Connect User" at bounding box center [631, 734] width 111 height 32
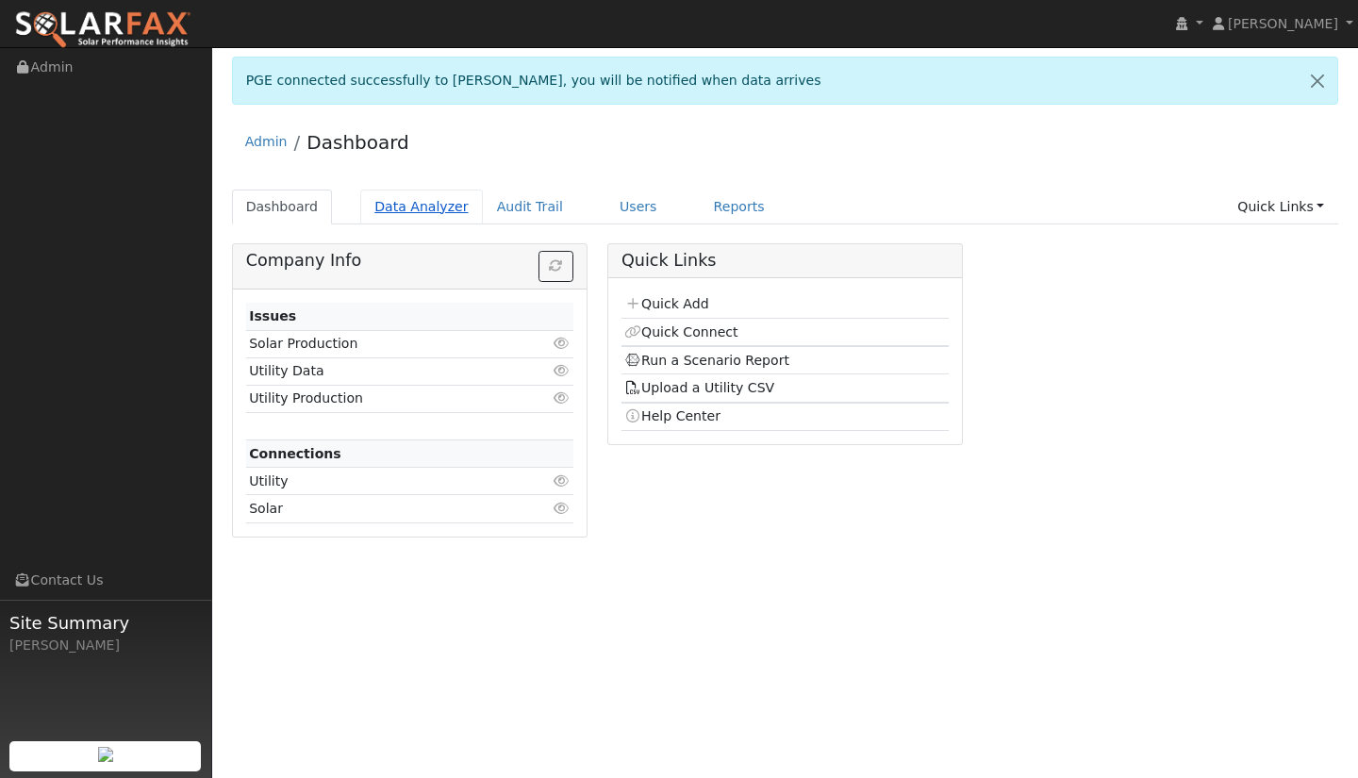
click at [414, 205] on link "Data Analyzer" at bounding box center [421, 206] width 123 height 35
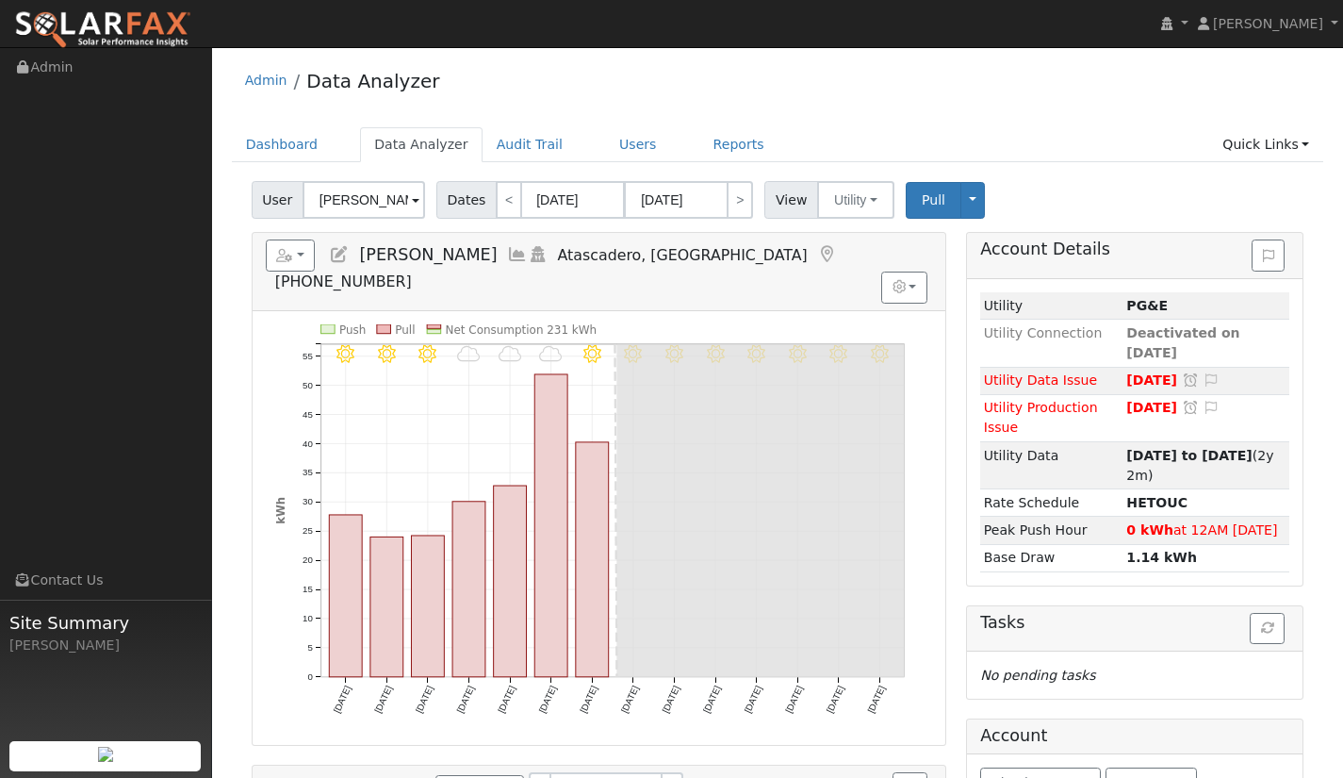
click at [412, 196] on span at bounding box center [416, 201] width 8 height 22
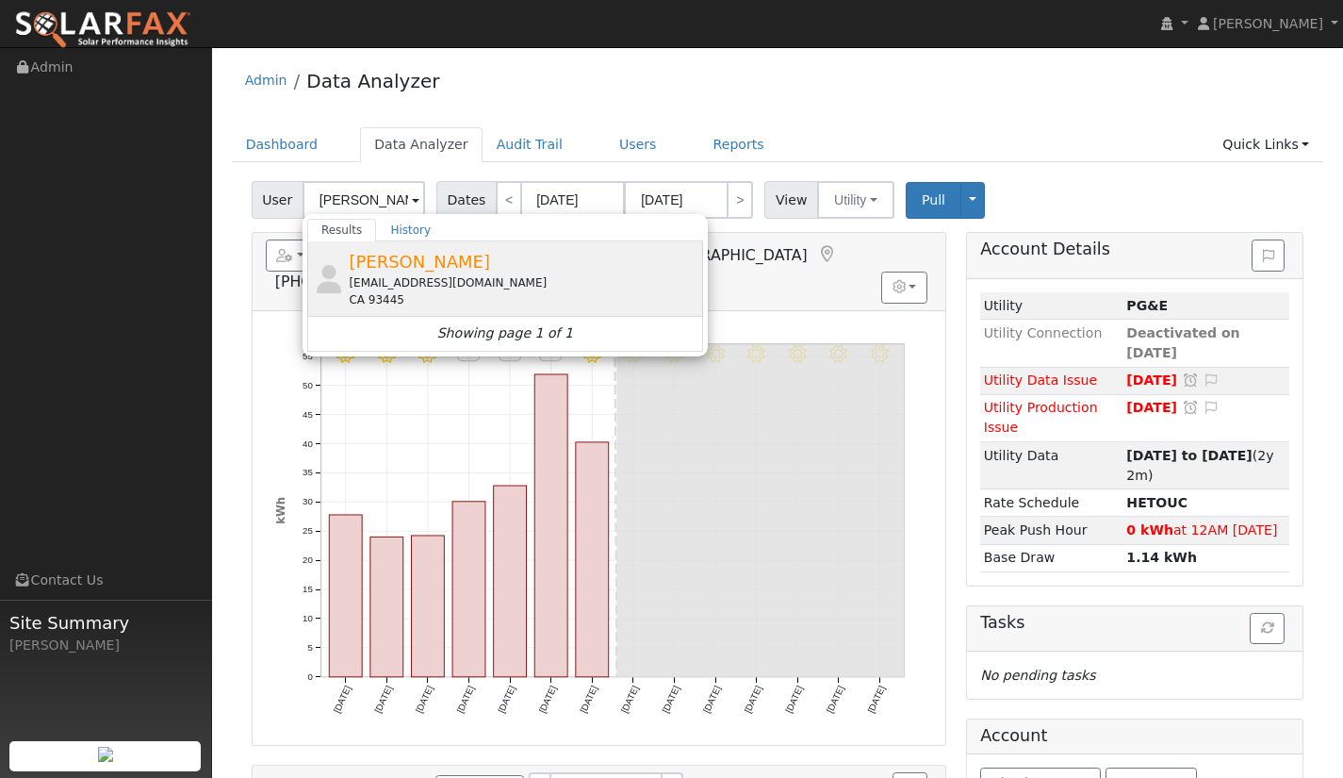
click at [420, 264] on span "[PERSON_NAME]" at bounding box center [419, 262] width 141 height 20
type input "[PERSON_NAME]"
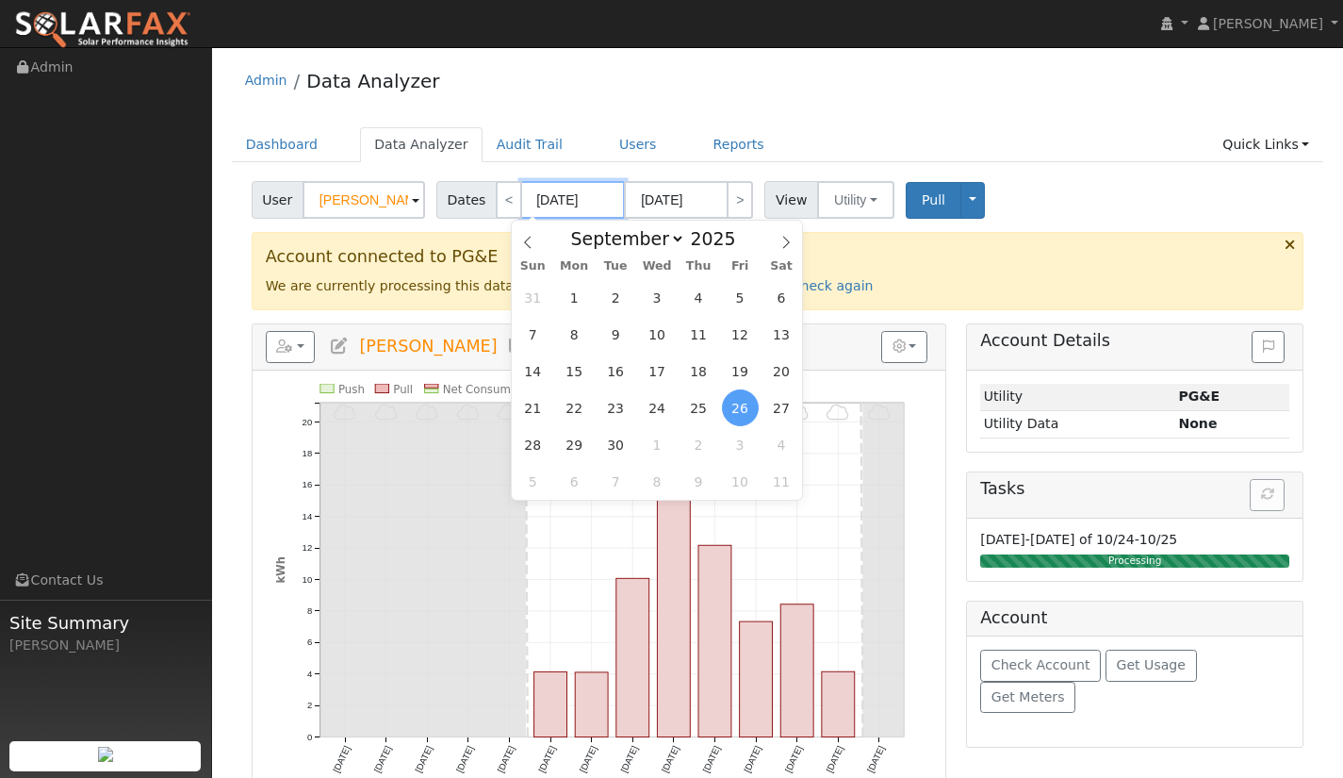
click at [546, 202] on input "[DATE]" at bounding box center [573, 200] width 104 height 38
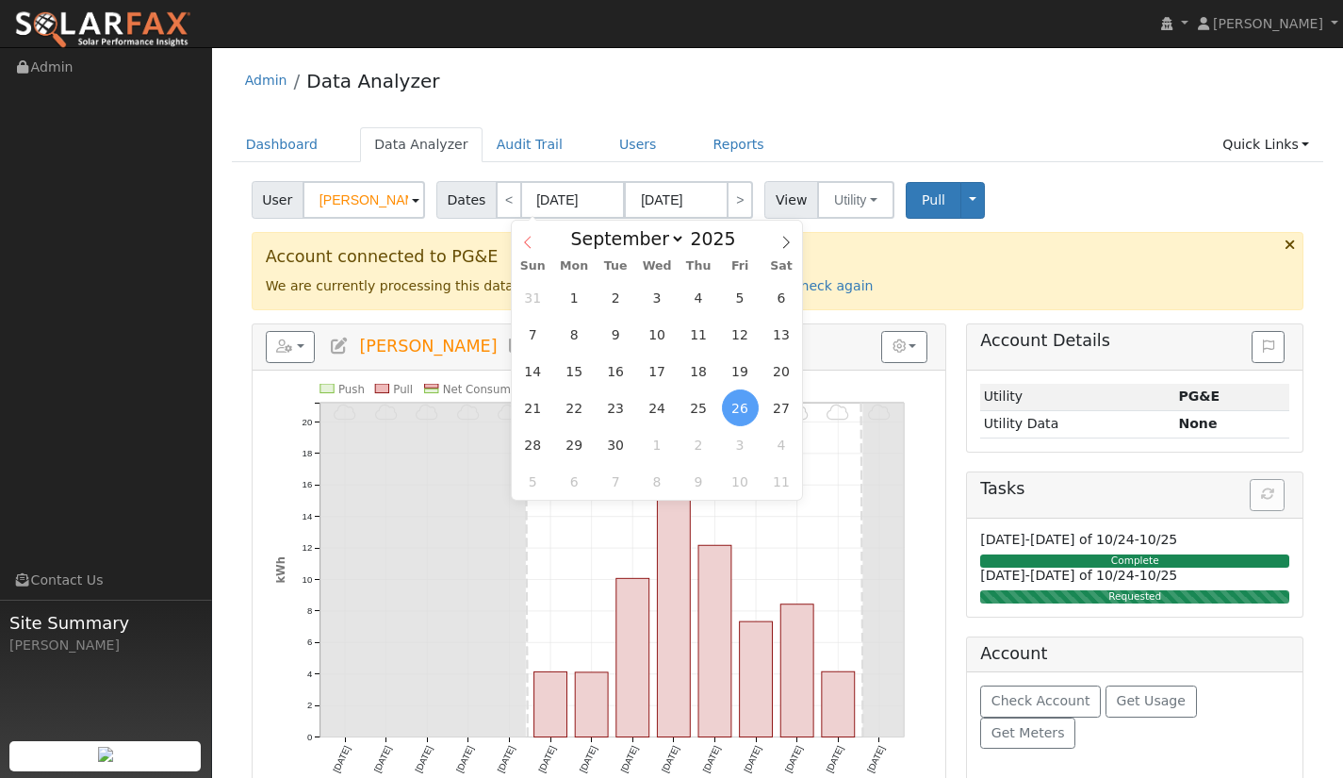
click at [533, 247] on icon at bounding box center [527, 242] width 13 height 13
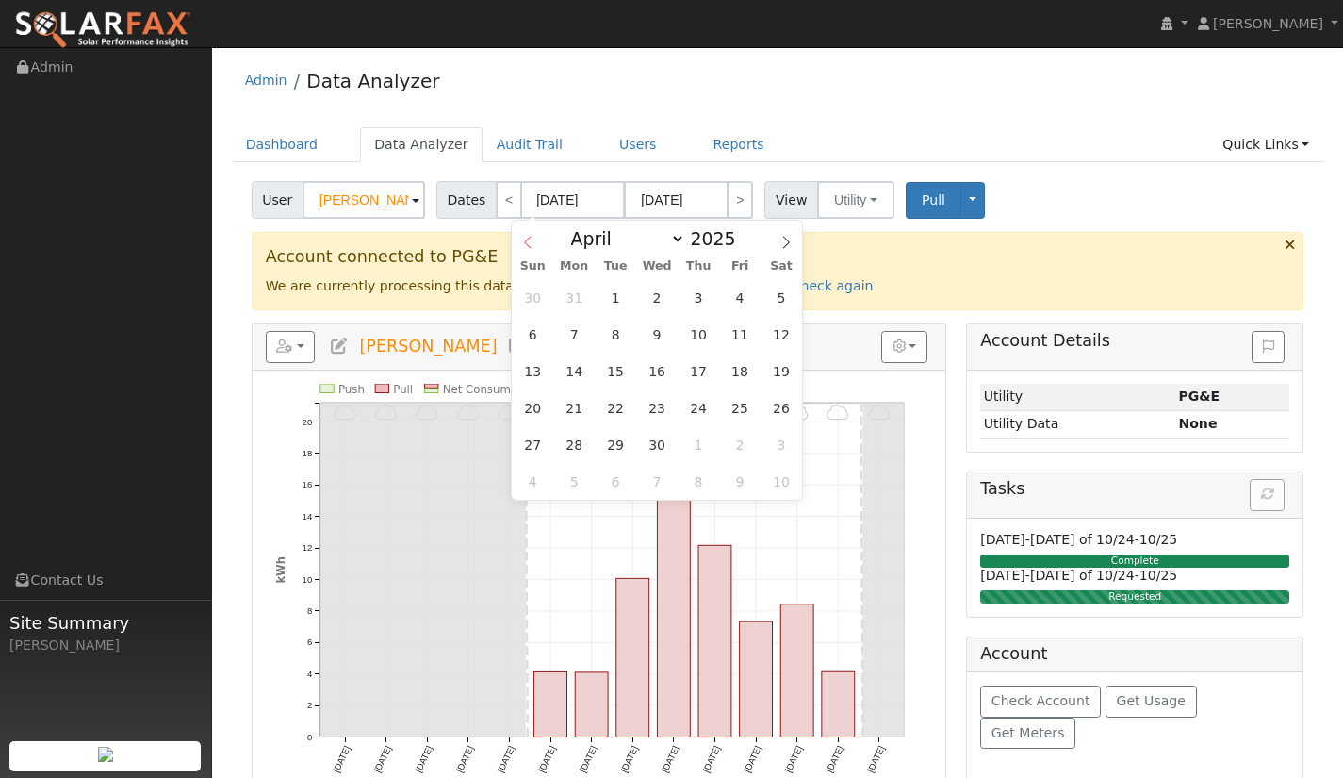
click at [533, 247] on icon at bounding box center [527, 242] width 13 height 13
select select "0"
click at [533, 247] on icon at bounding box center [527, 242] width 13 height 13
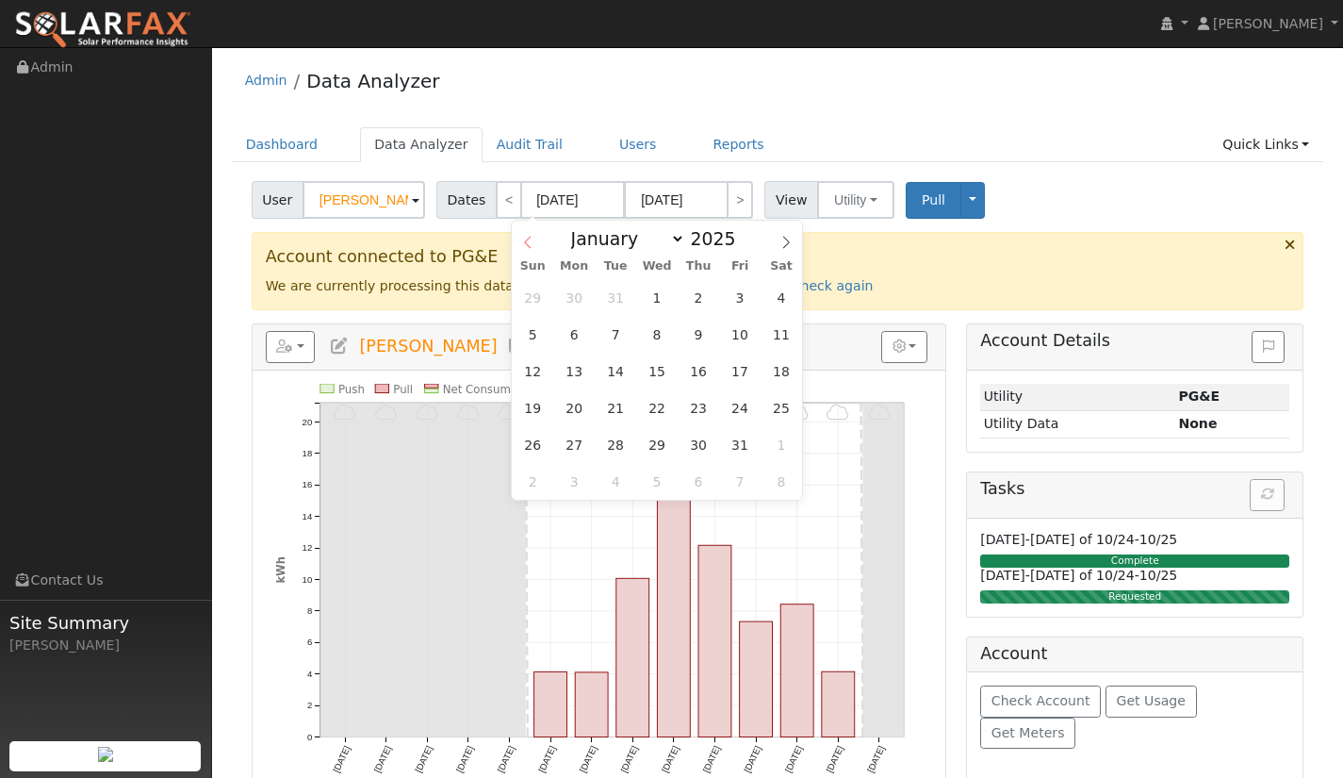
type input "2024"
click at [533, 247] on icon at bounding box center [527, 242] width 13 height 13
select select "8"
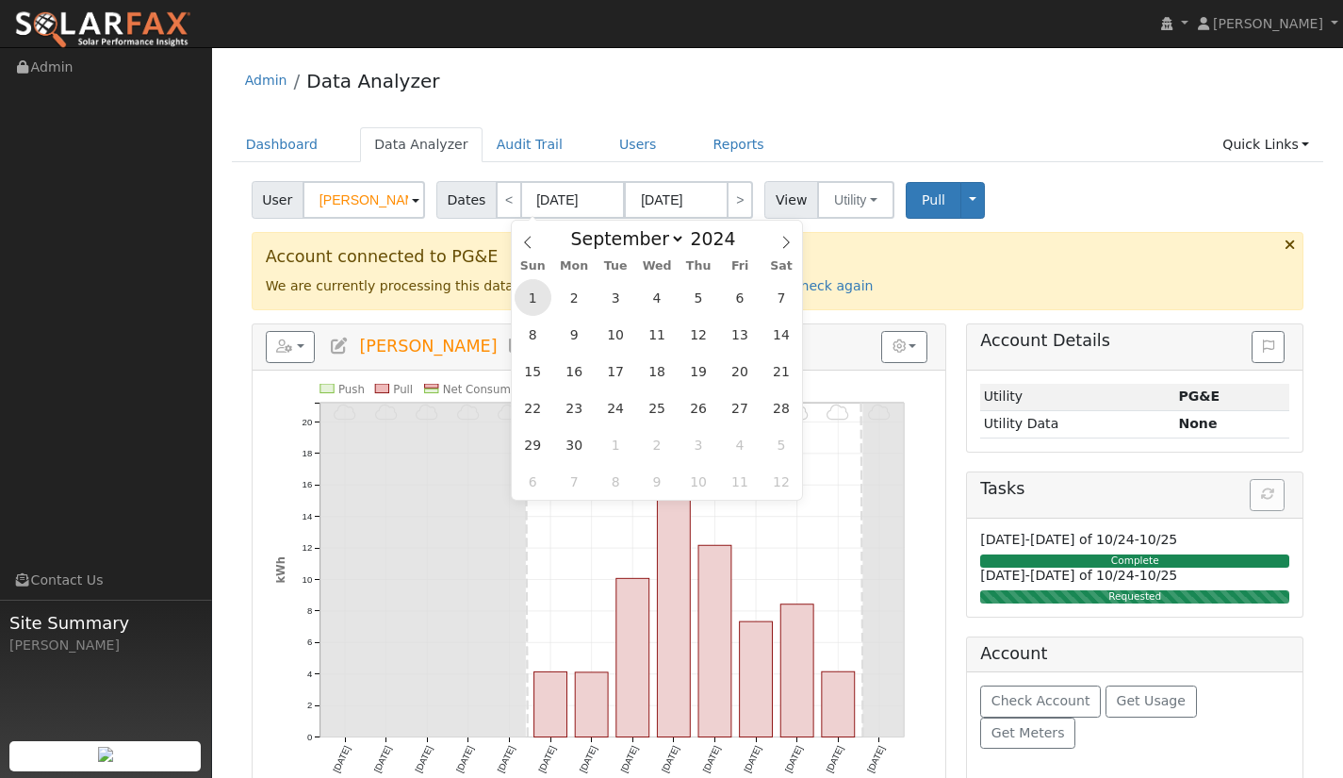
click at [520, 298] on span "1" at bounding box center [533, 297] width 37 height 37
type input "[DATE]"
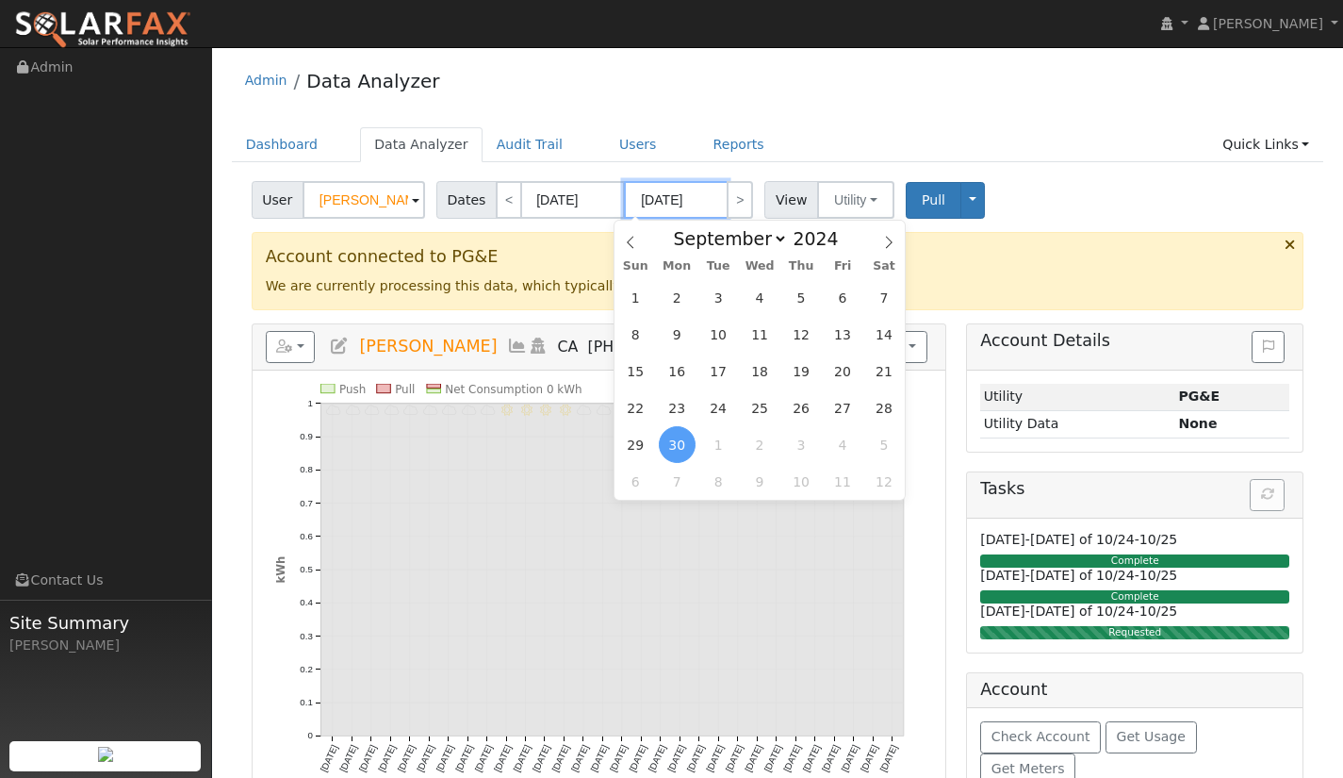
click at [646, 200] on input "[DATE]" at bounding box center [676, 200] width 104 height 38
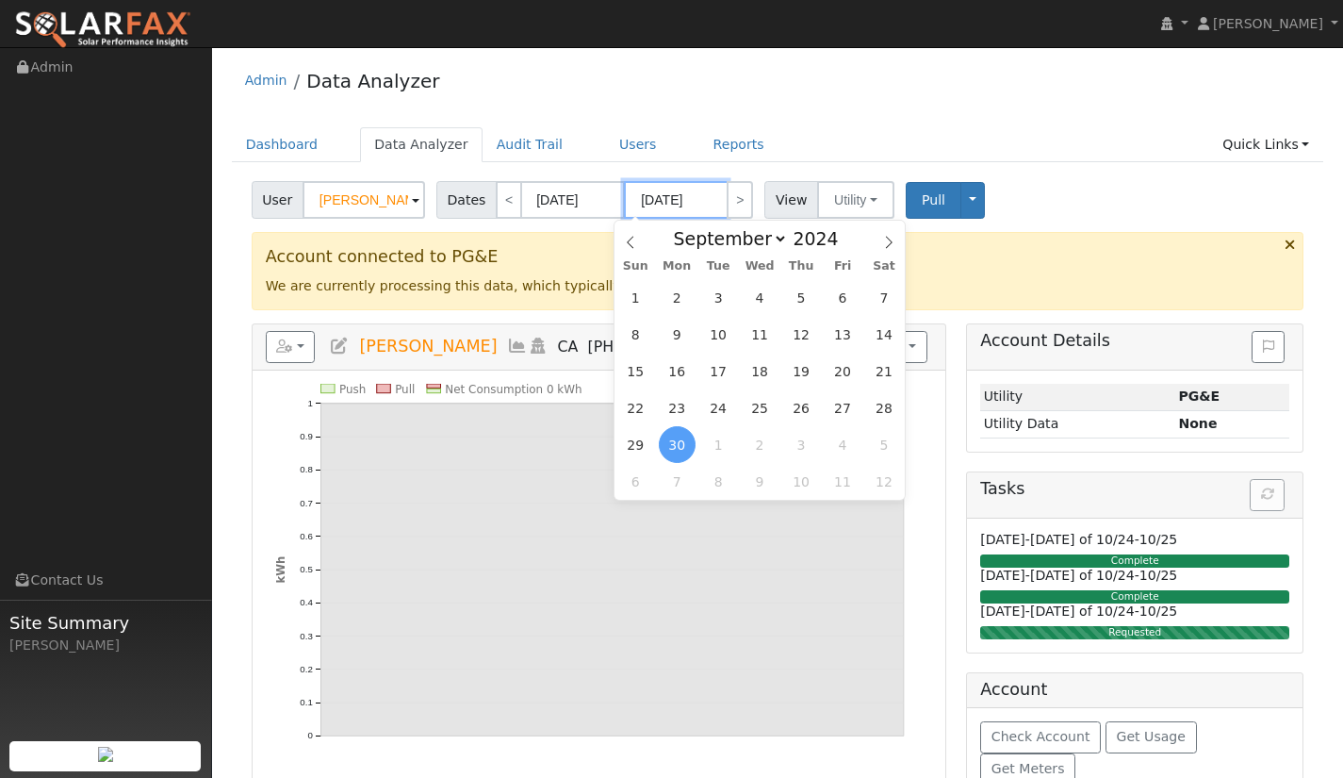
click at [696, 206] on input "[DATE]" at bounding box center [676, 200] width 104 height 38
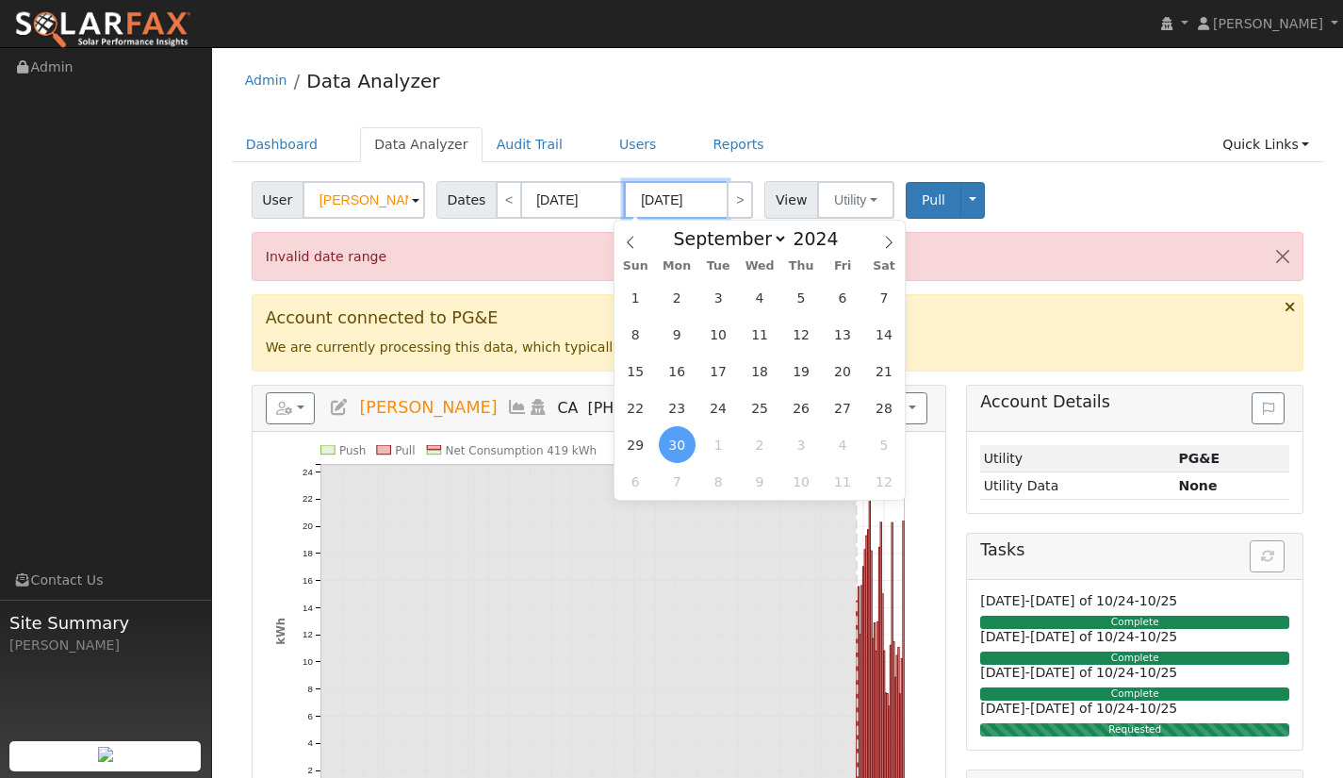
type input "[DATE]"
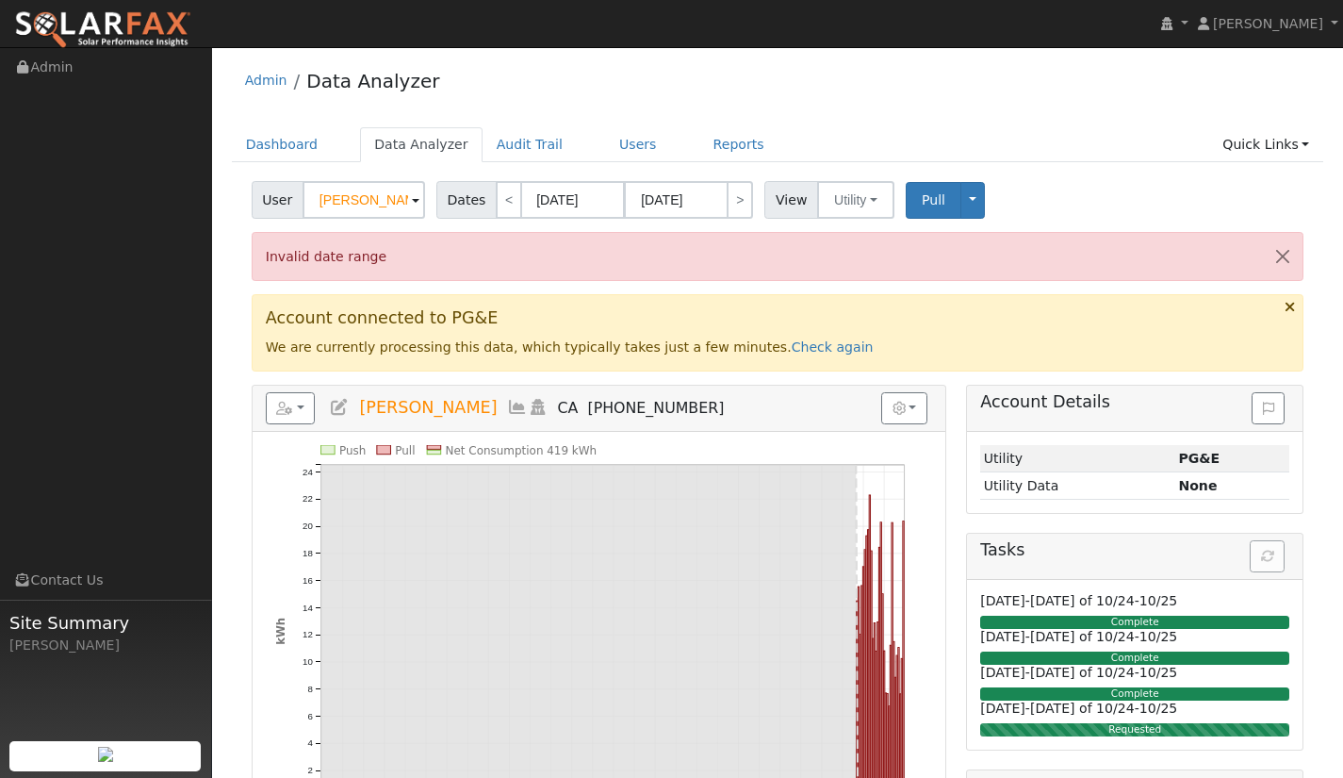
click at [1051, 189] on div "User [PERSON_NAME] Account Default Account Default Account CA 93445 Primary Acc…" at bounding box center [778, 196] width 1060 height 44
click at [922, 206] on span "Pull" at bounding box center [934, 199] width 24 height 15
